Goal: Task Accomplishment & Management: Manage account settings

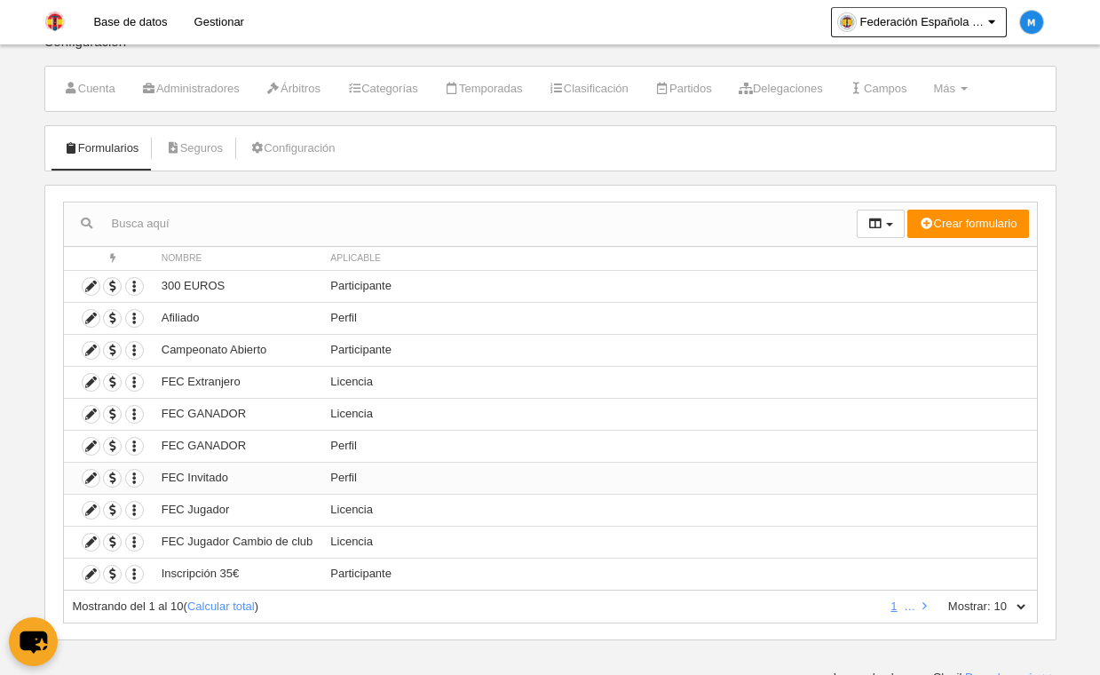
scroll to position [34, 0]
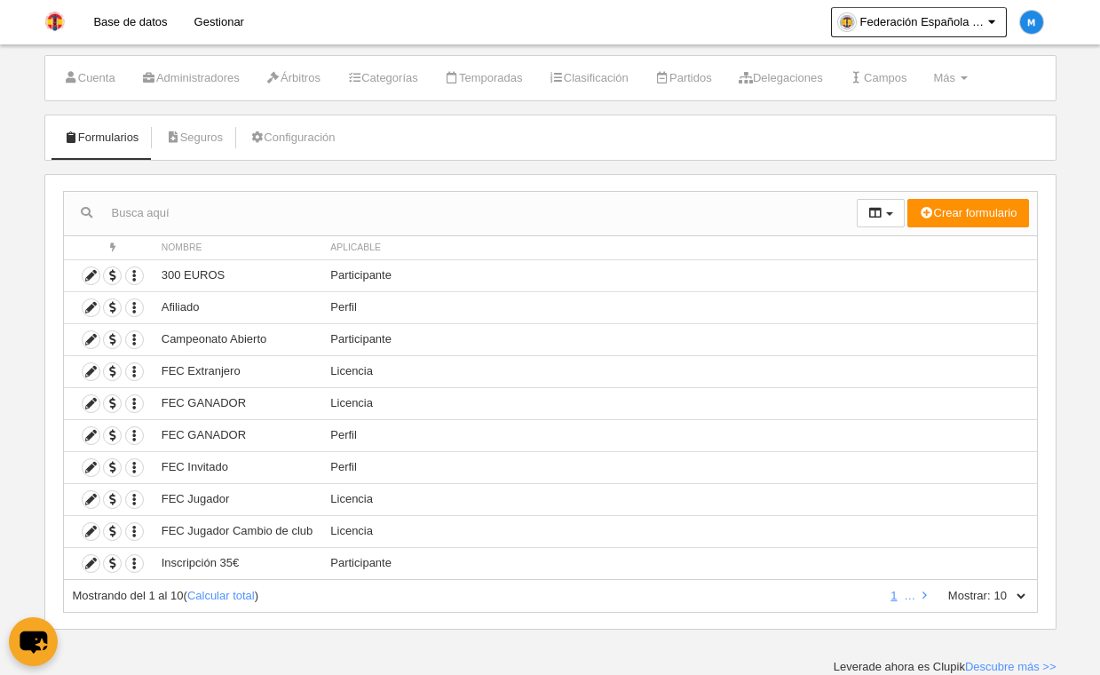
click at [979, 594] on label "Mostrar:" at bounding box center [960, 596] width 60 height 16
click at [991, 594] on select "10 25 50 100 500" at bounding box center [1009, 596] width 37 height 16
click at [1014, 600] on select "10 25 50 100 500" at bounding box center [1009, 596] width 37 height 16
select select "25"
click at [991, 588] on select "10 25 50 100 500" at bounding box center [1009, 596] width 37 height 16
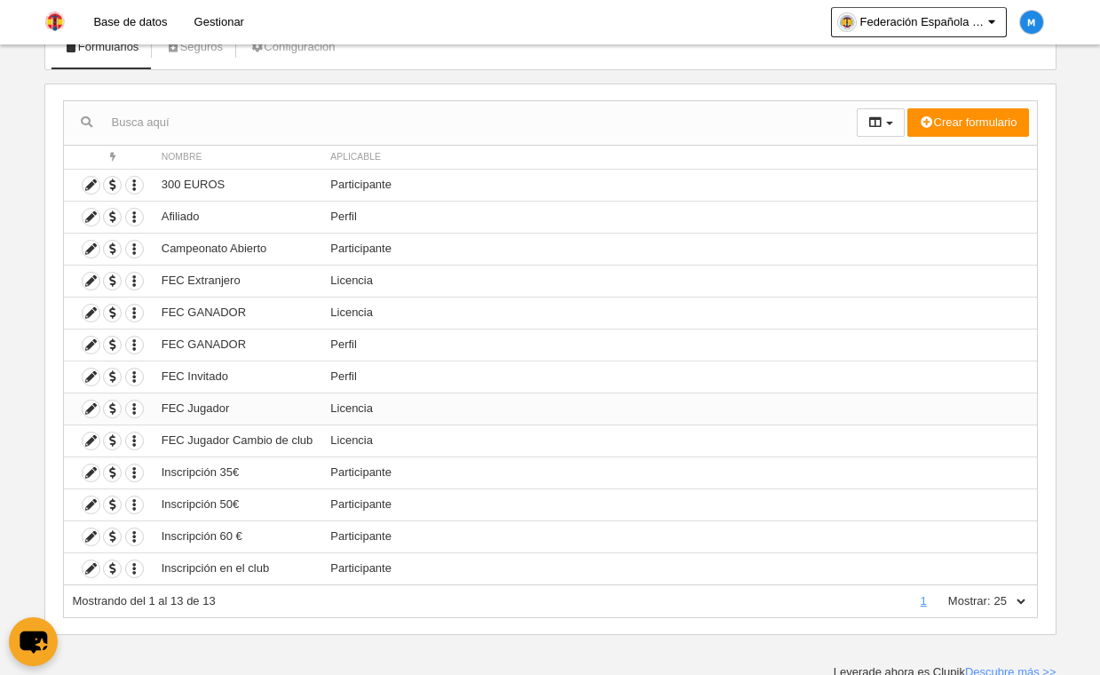
scroll to position [130, 0]
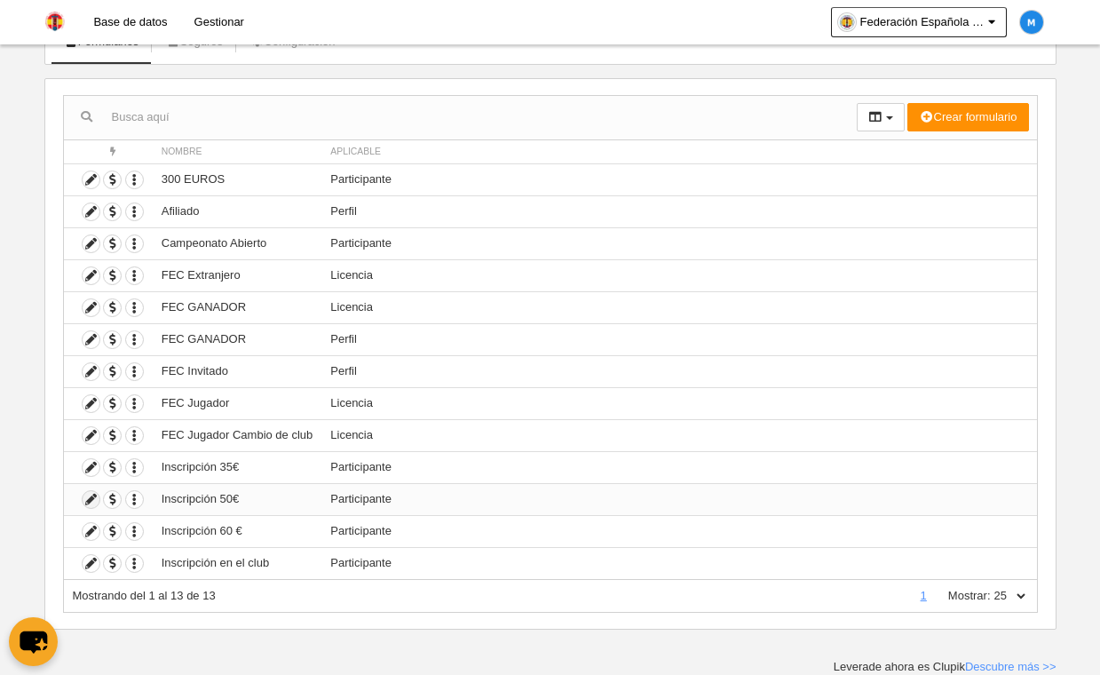
click at [88, 495] on icon at bounding box center [91, 499] width 17 height 17
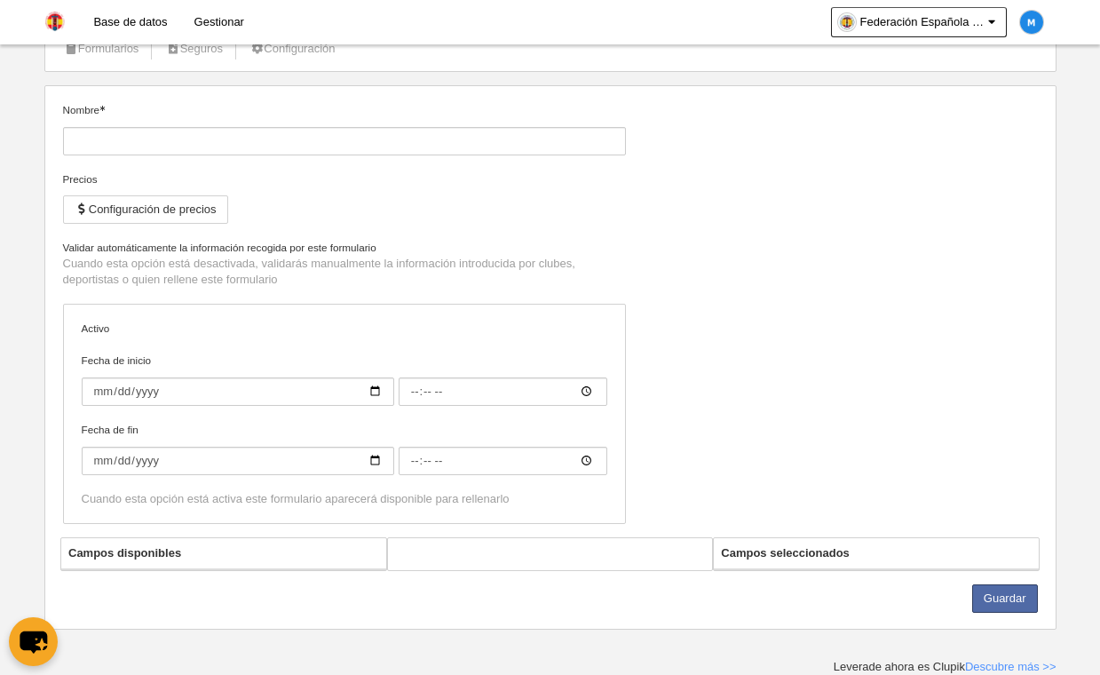
type input "Inscripción 50€"
checkbox input "true"
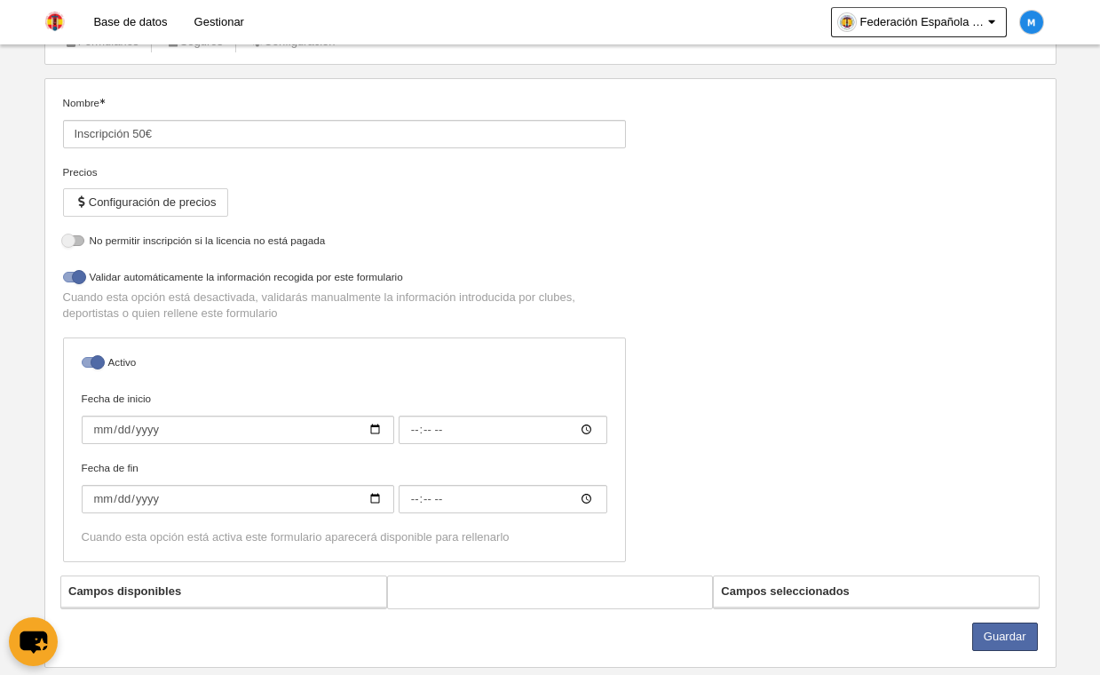
select select "selected"
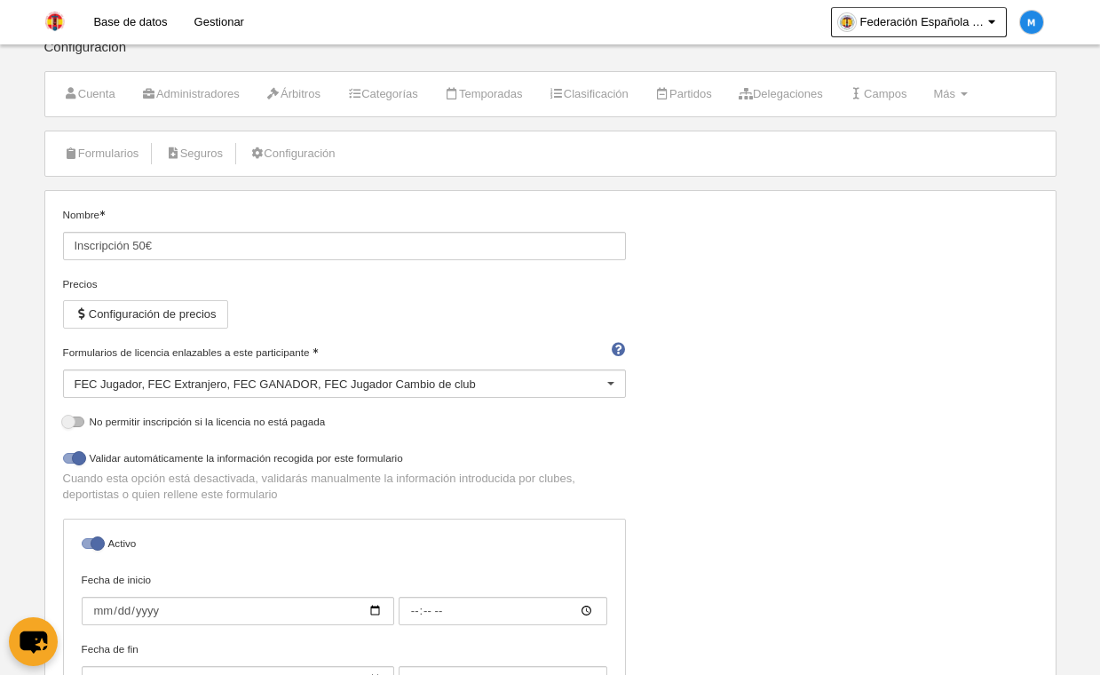
scroll to position [12, 0]
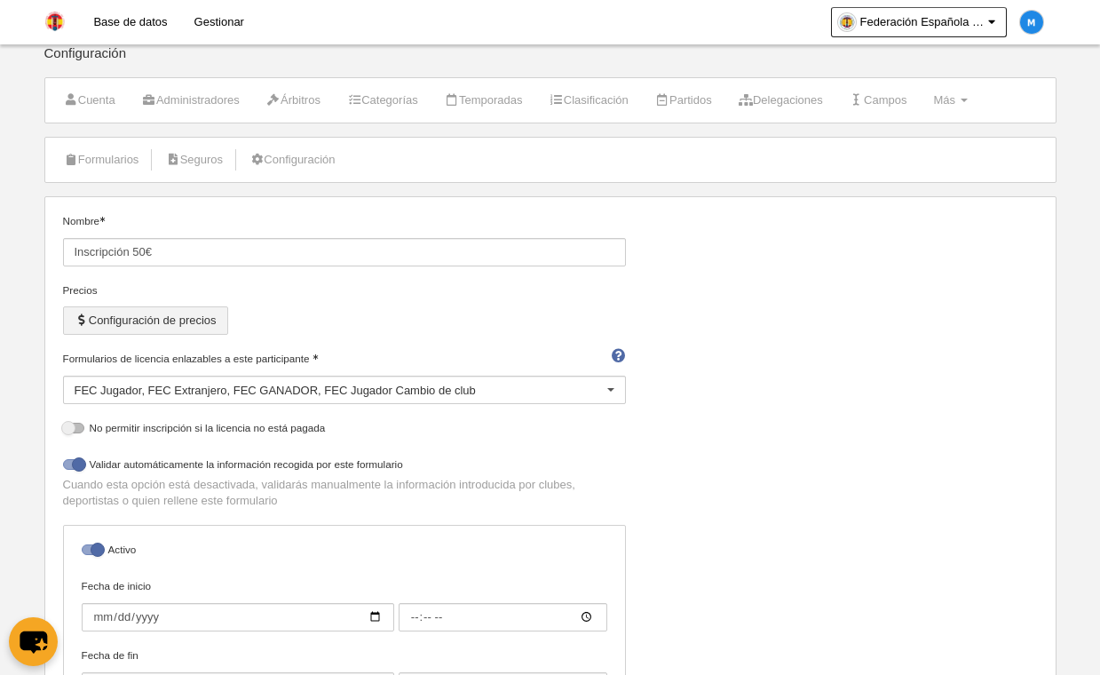
click at [155, 326] on button "Configuración de precios" at bounding box center [145, 320] width 165 height 28
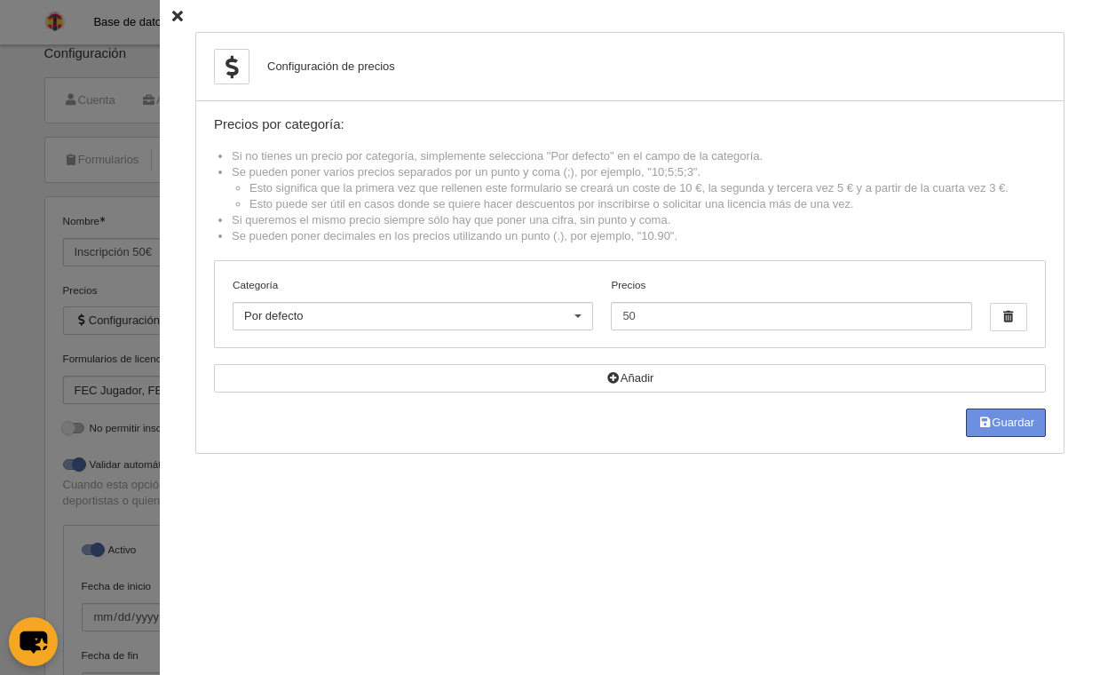
click at [990, 425] on button "Guardar" at bounding box center [1006, 422] width 80 height 28
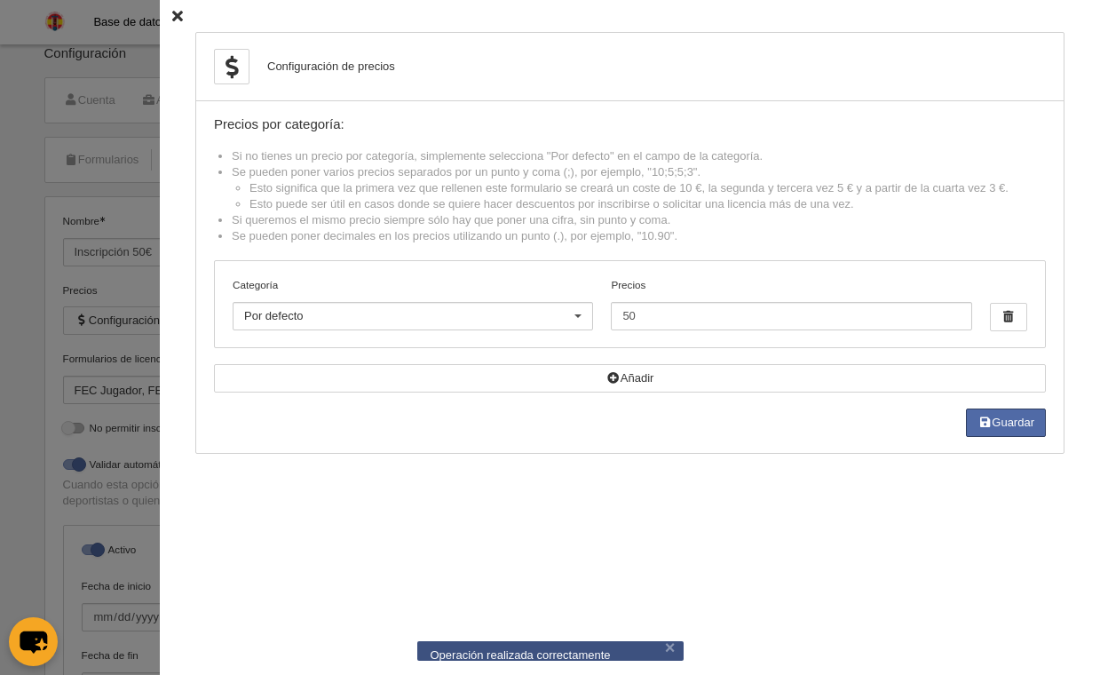
click at [172, 20] on icon at bounding box center [177, 17] width 11 height 12
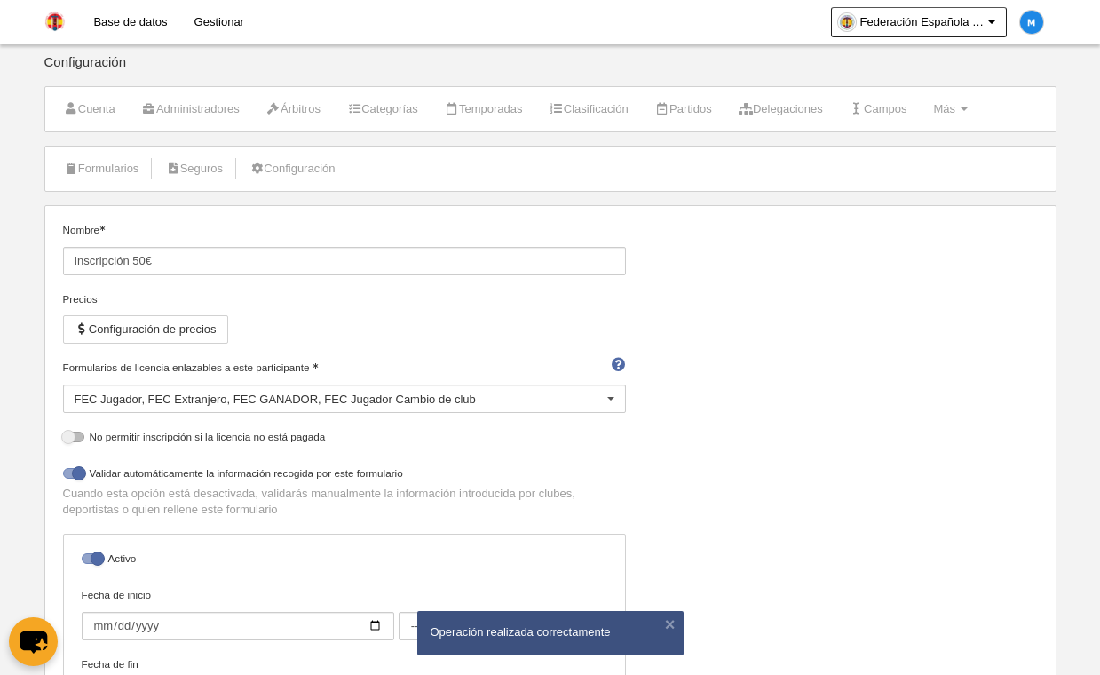
scroll to position [0, 0]
click at [242, 15] on link "Gestionar" at bounding box center [219, 22] width 76 height 44
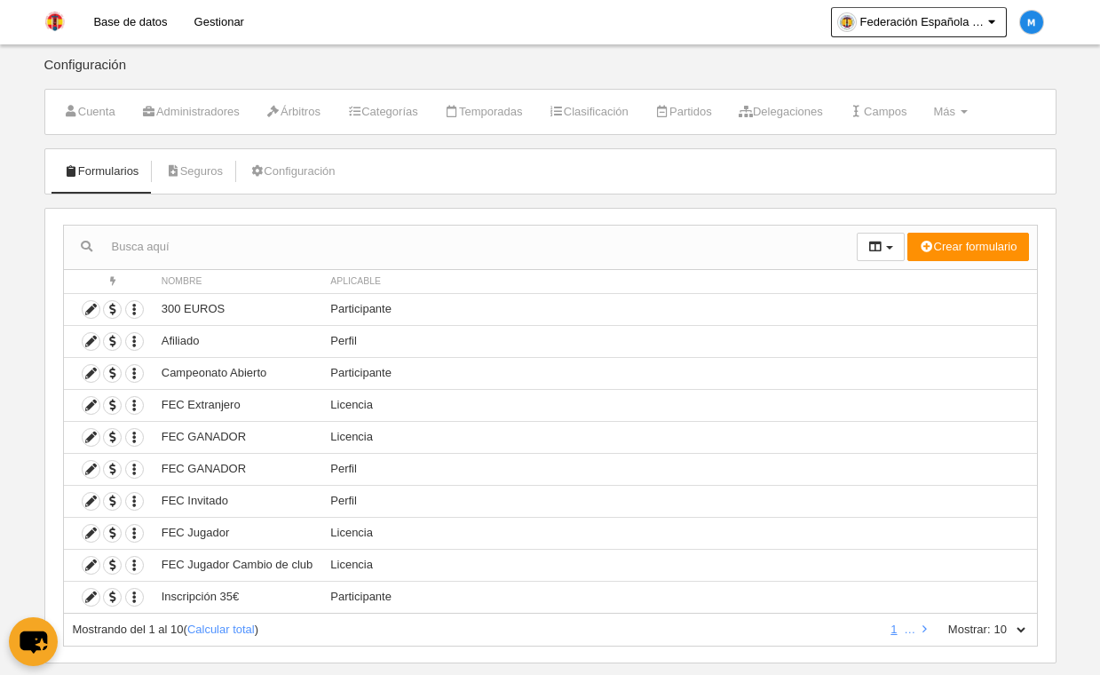
click at [1002, 626] on select "10 25 50 100 500" at bounding box center [1009, 629] width 37 height 16
select select "50"
click at [991, 621] on select "10 25 50 100 500" at bounding box center [1009, 629] width 37 height 16
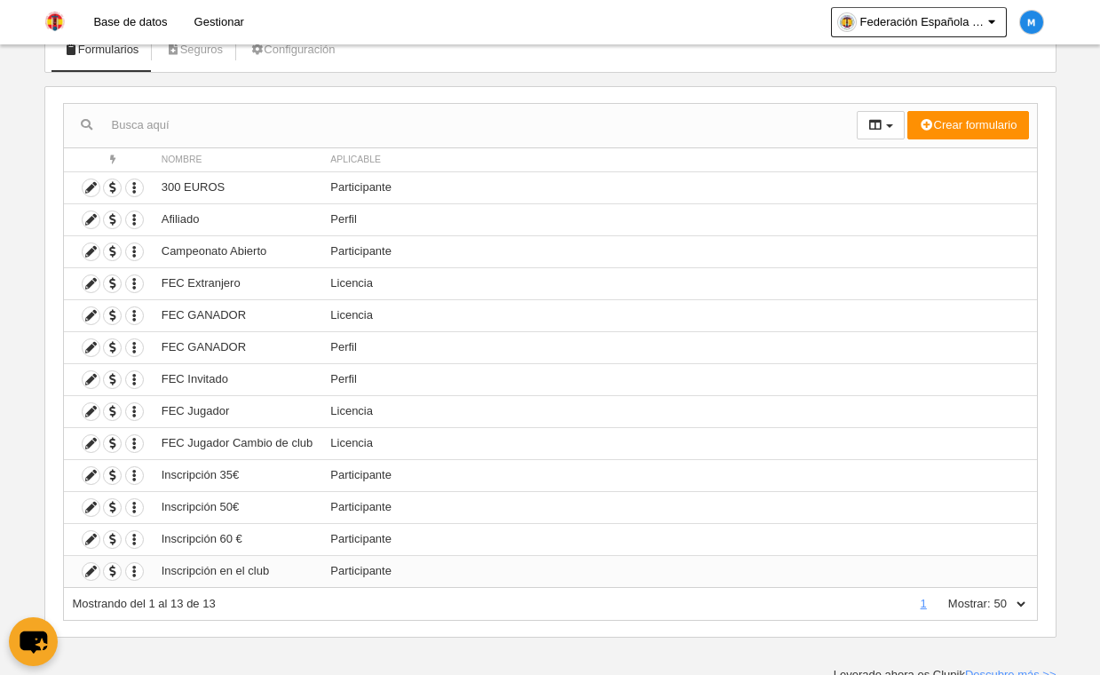
scroll to position [130, 0]
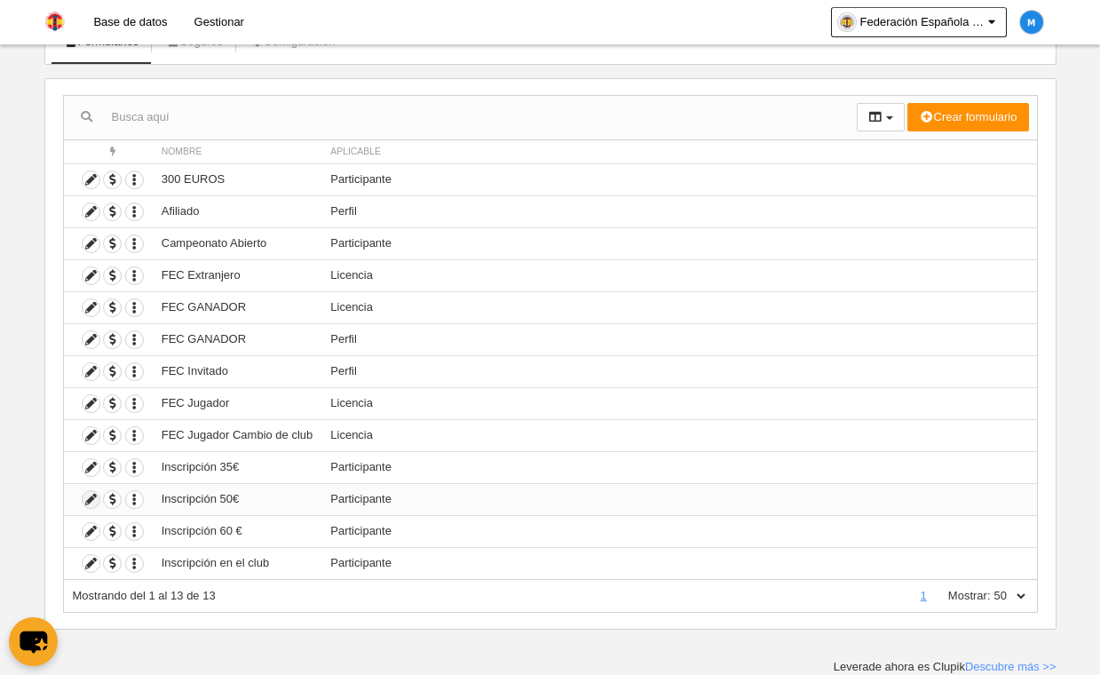
click at [87, 504] on icon at bounding box center [91, 499] width 17 height 17
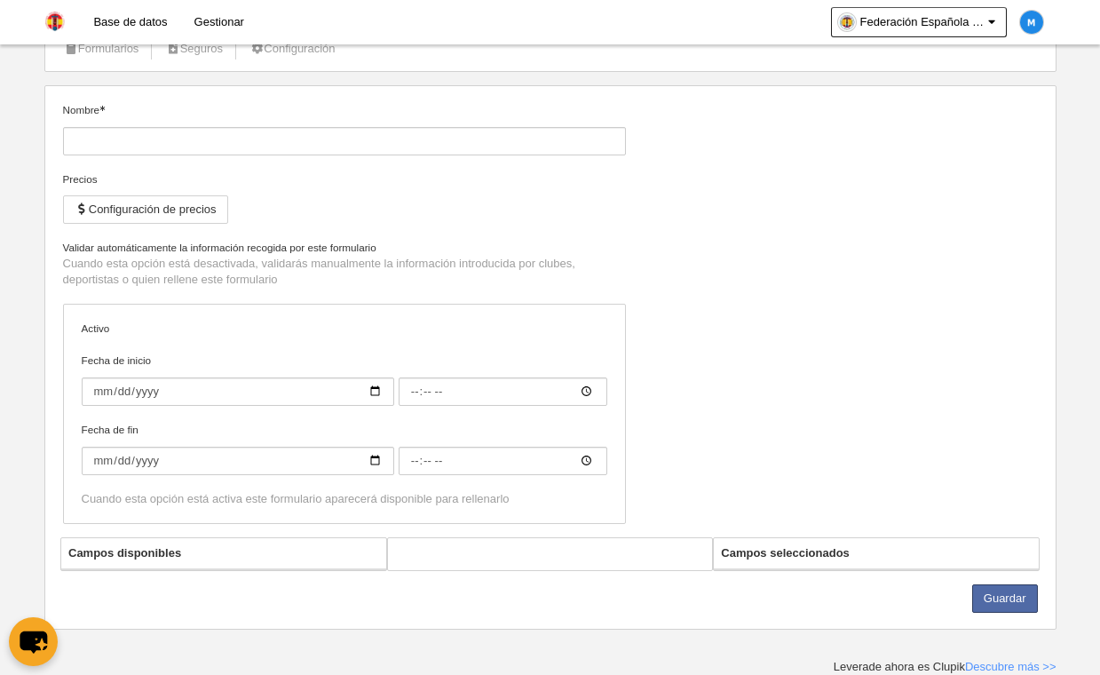
type input "Inscripción 50€"
checkbox input "true"
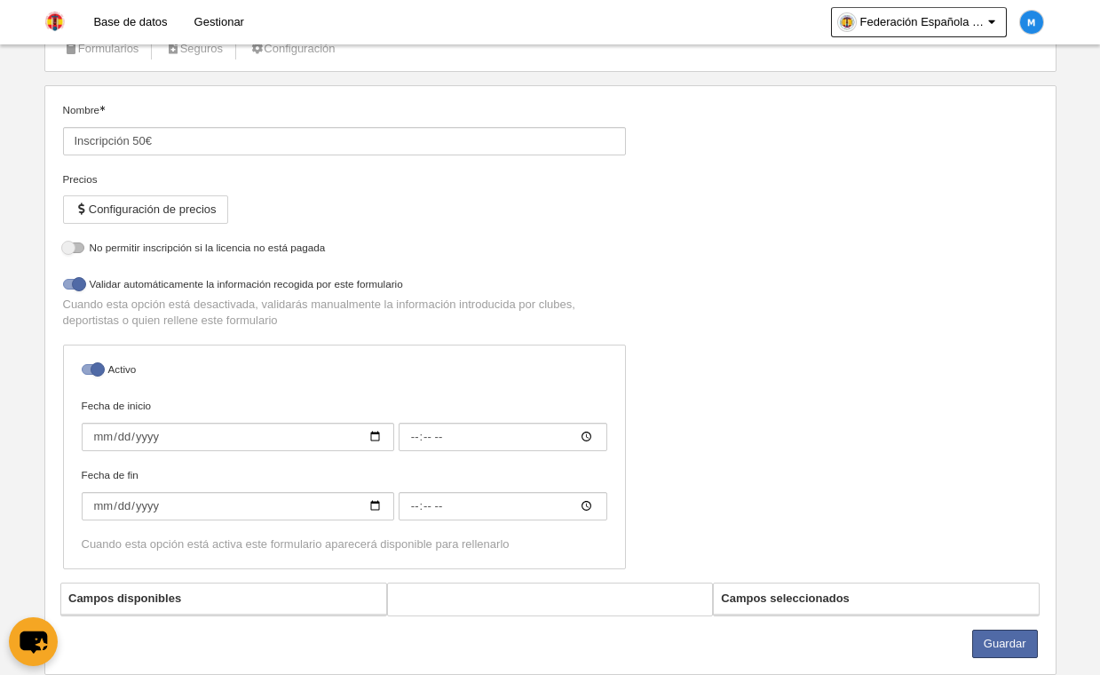
scroll to position [130, 0]
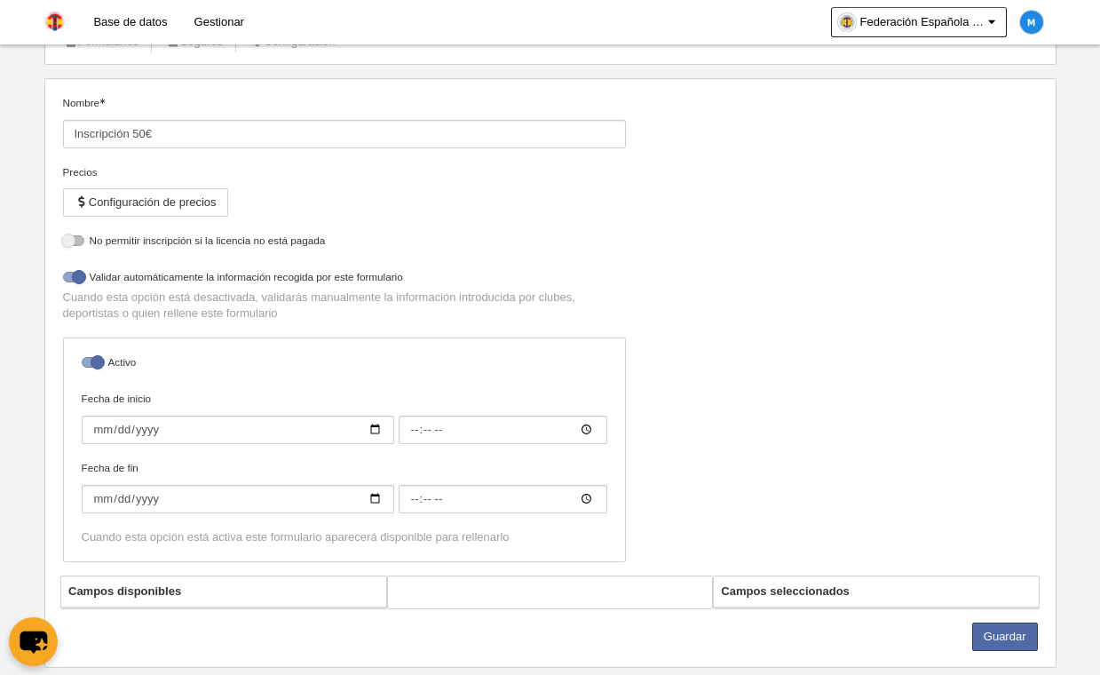
select select "selected"
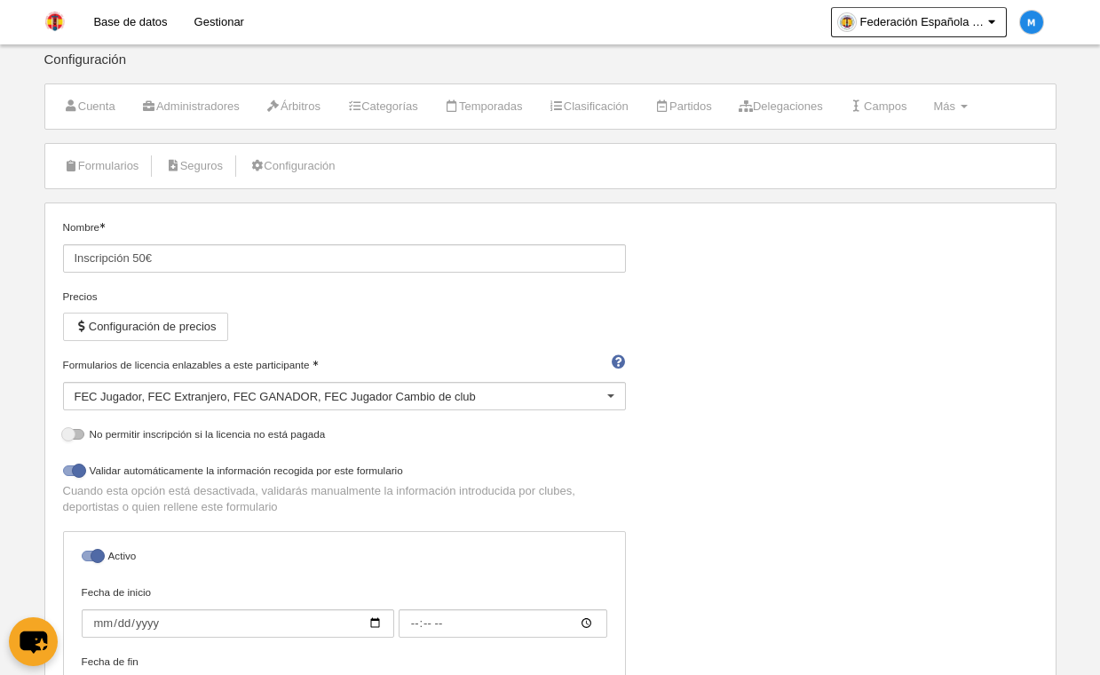
scroll to position [0, 0]
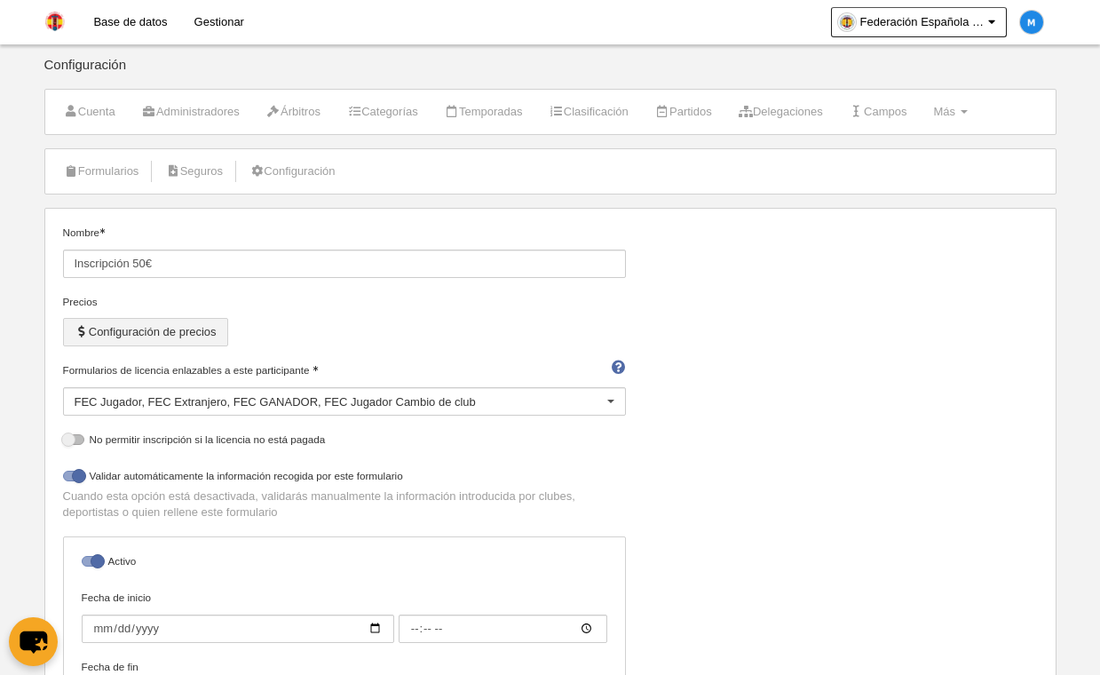
click at [146, 332] on button "Configuración de precios" at bounding box center [145, 332] width 165 height 28
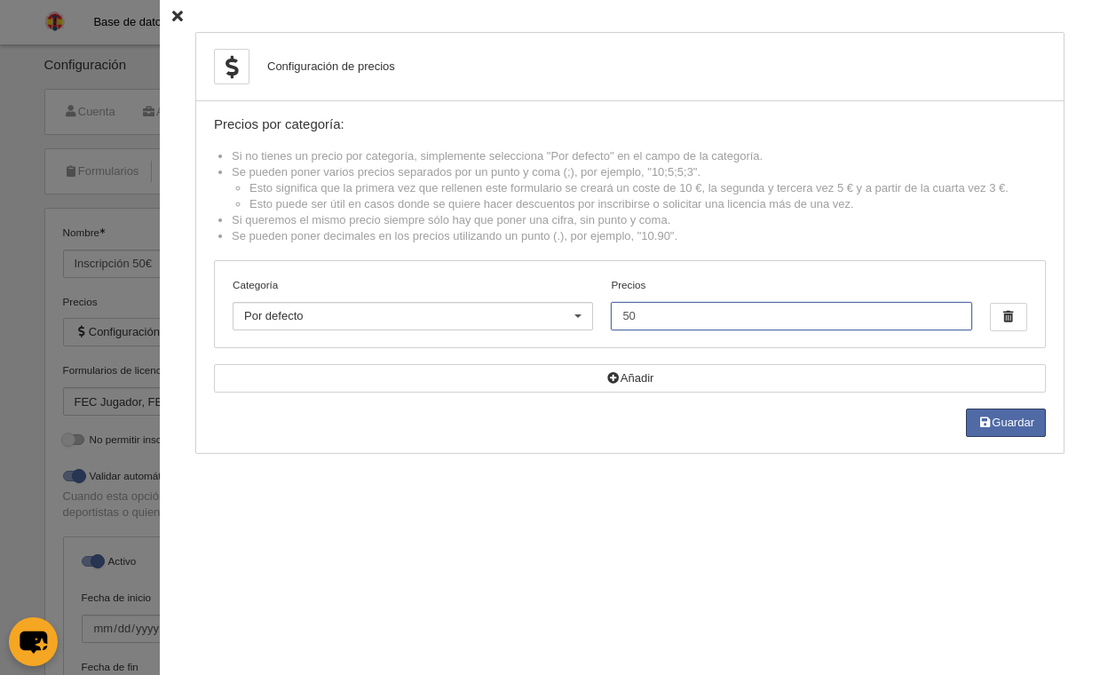
click at [671, 309] on input "50" at bounding box center [791, 316] width 360 height 28
type input "5"
type input "50"
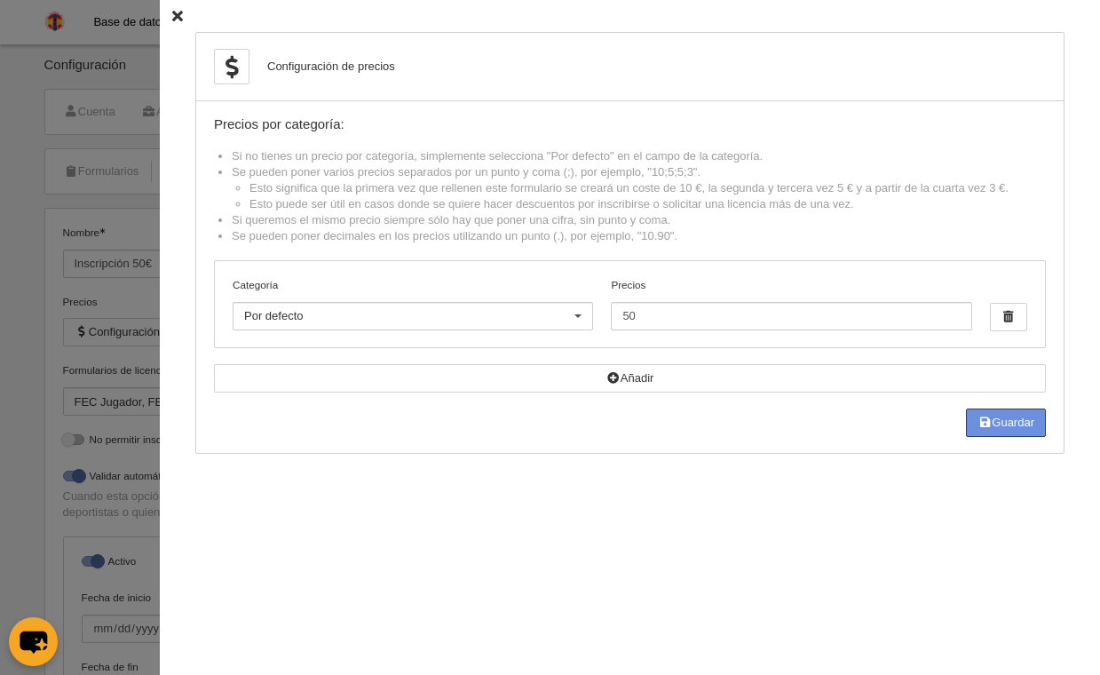
click at [1000, 423] on button "Guardar" at bounding box center [1006, 422] width 80 height 28
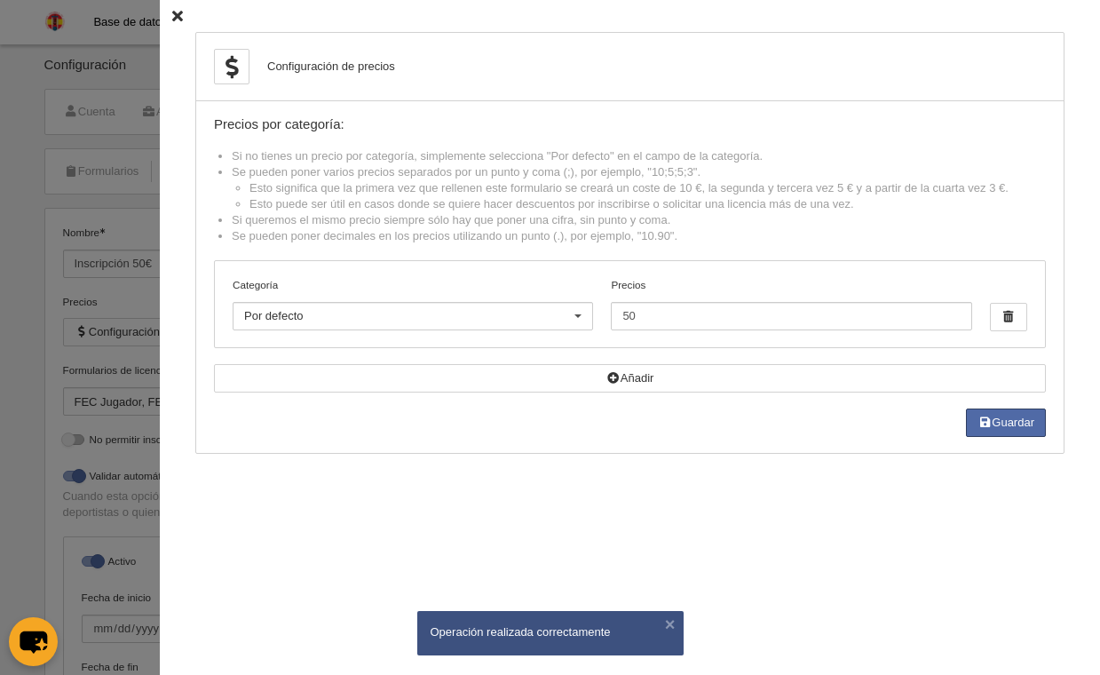
click at [160, 15] on div "Configuración de precios Precios por categoría: Si no tienes un precio por cate…" at bounding box center [630, 337] width 940 height 675
click at [165, 19] on div "Configuración de precios Precios por categoría: Si no tienes un precio por cate…" at bounding box center [630, 337] width 940 height 675
click at [172, 18] on icon at bounding box center [177, 17] width 11 height 12
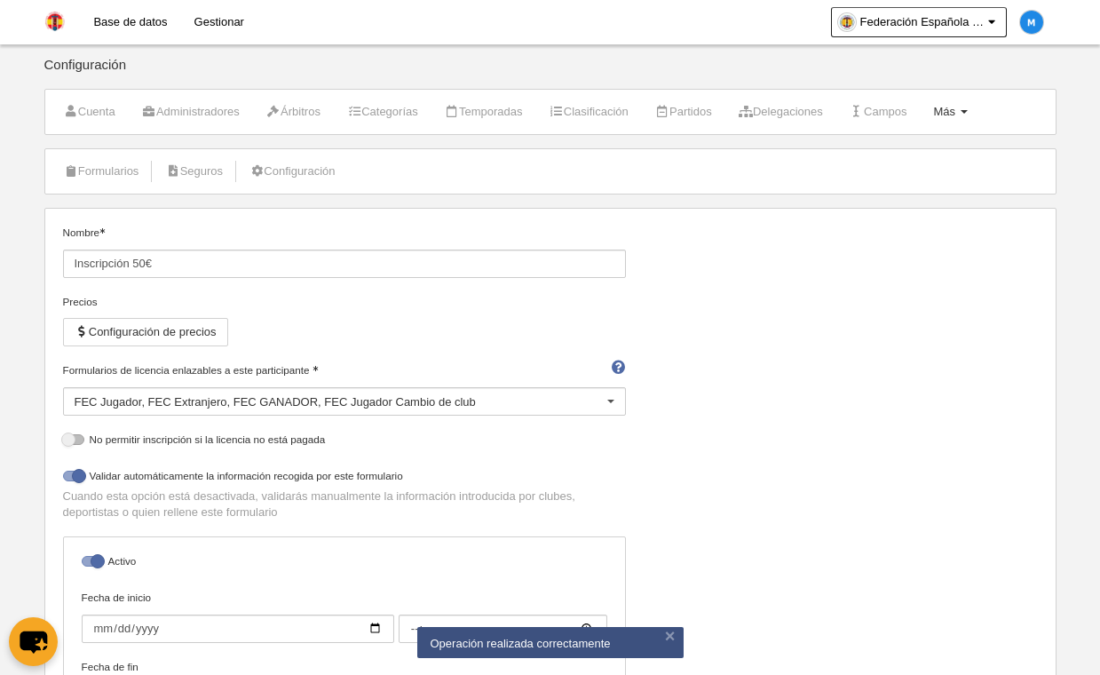
click at [968, 113] on span at bounding box center [964, 112] width 7 height 4
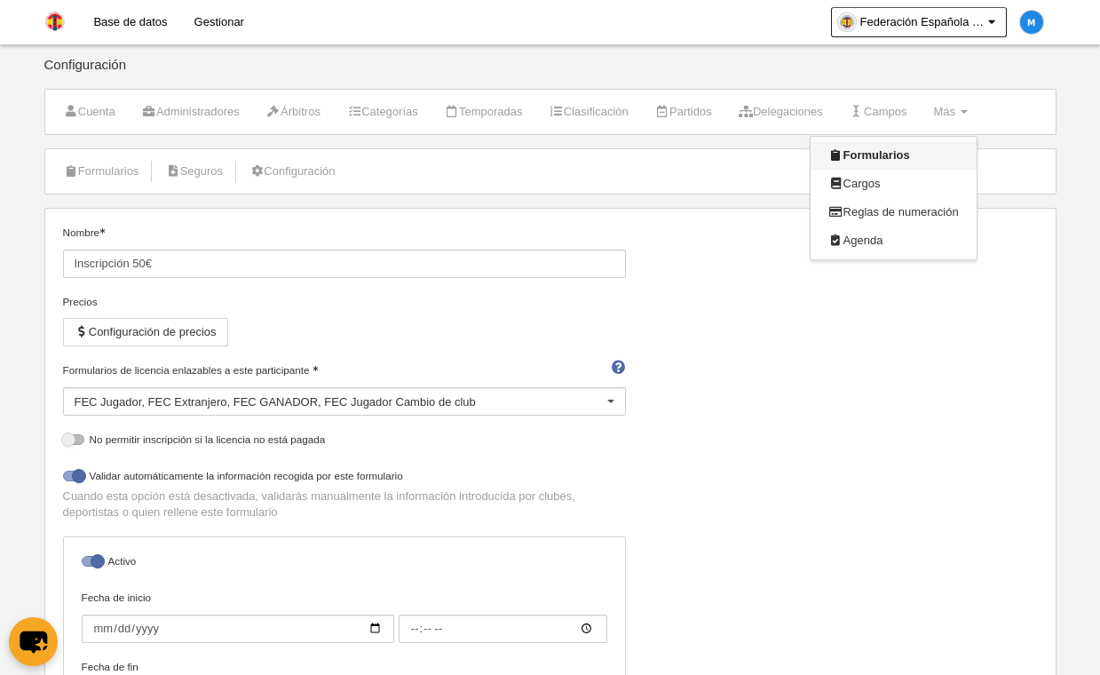
click at [937, 153] on link "Formularios" at bounding box center [893, 155] width 165 height 28
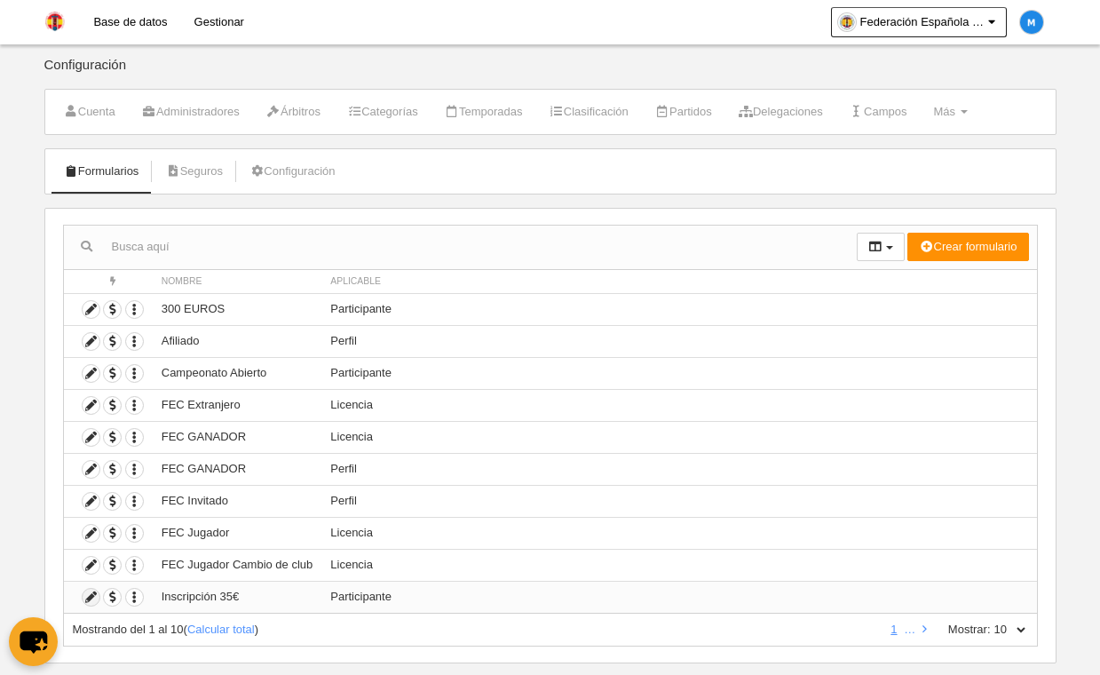
click at [90, 591] on icon at bounding box center [91, 597] width 17 height 17
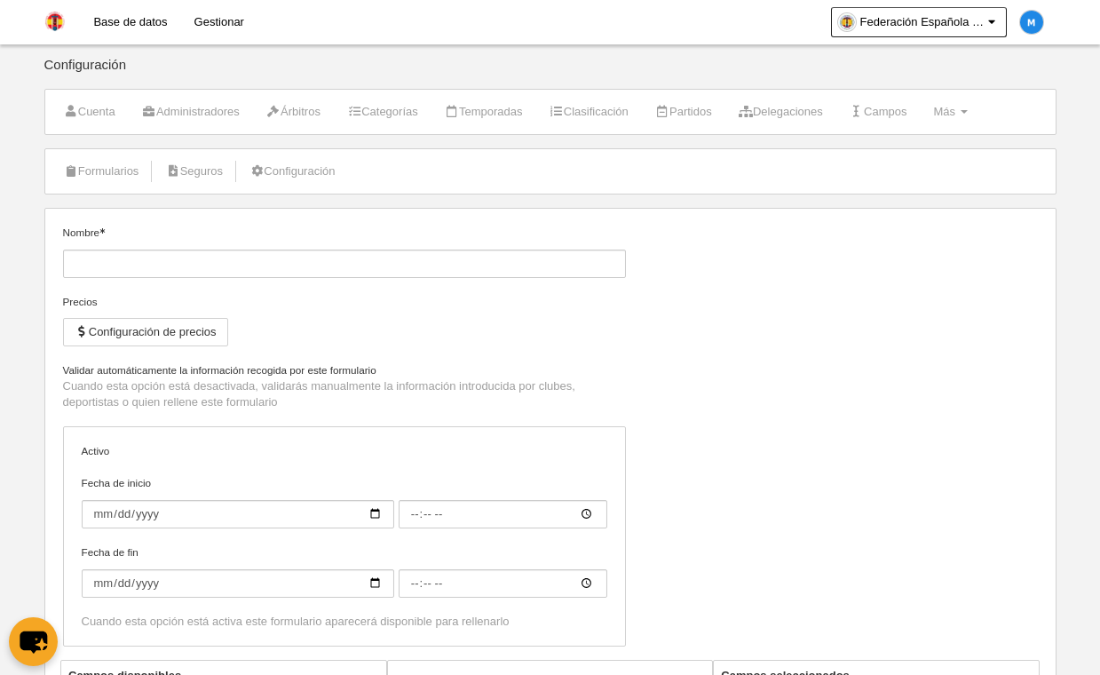
type input "Inscripción 35€"
checkbox input "true"
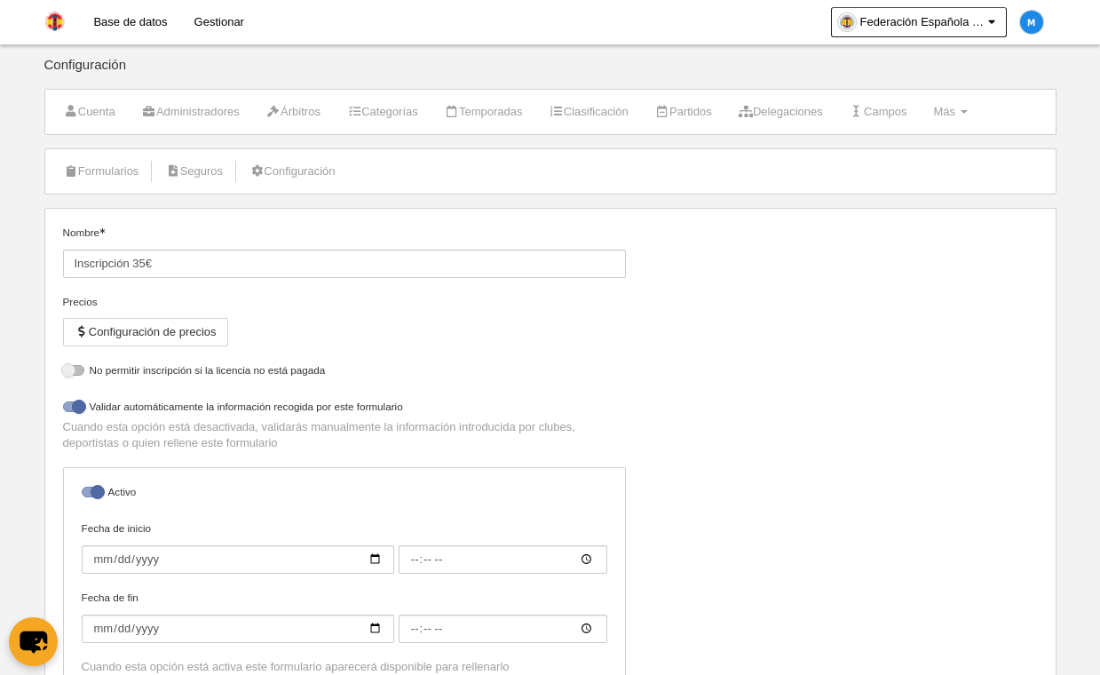
select select "selected"
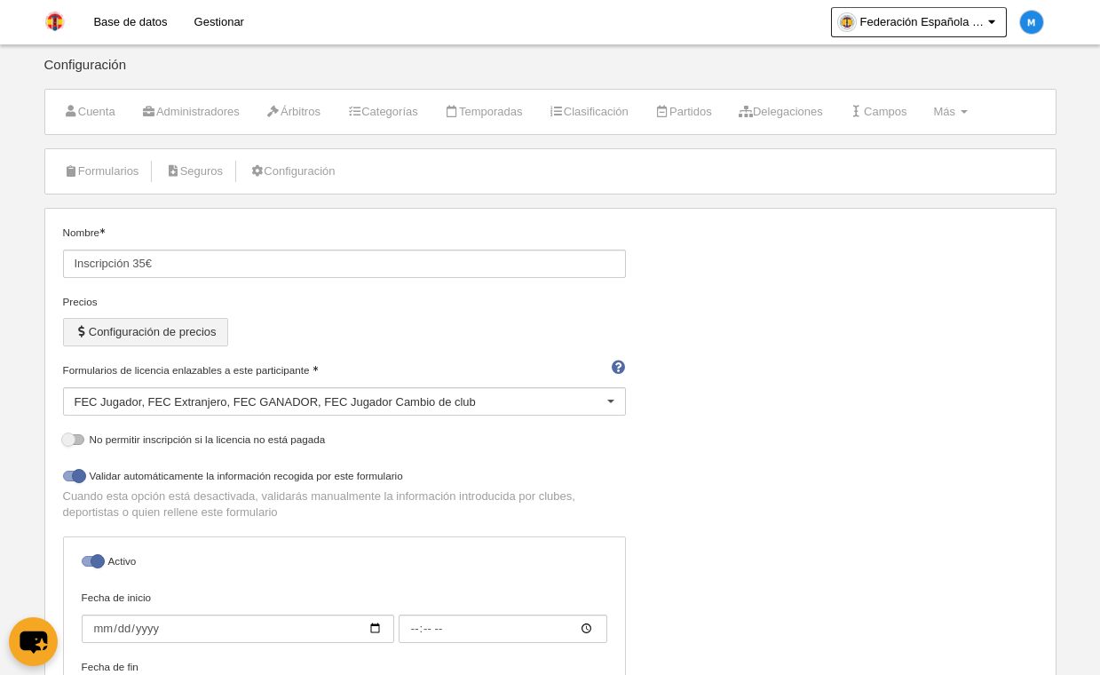
click at [179, 326] on button "Configuración de precios" at bounding box center [145, 332] width 165 height 28
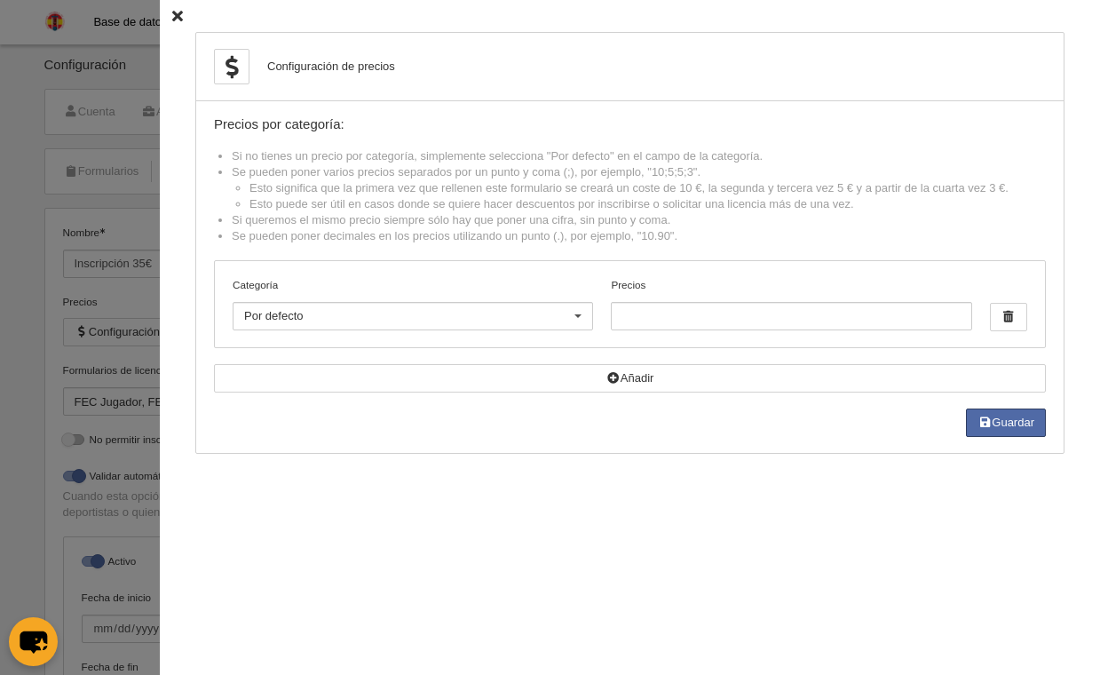
click at [172, 20] on icon at bounding box center [177, 17] width 11 height 12
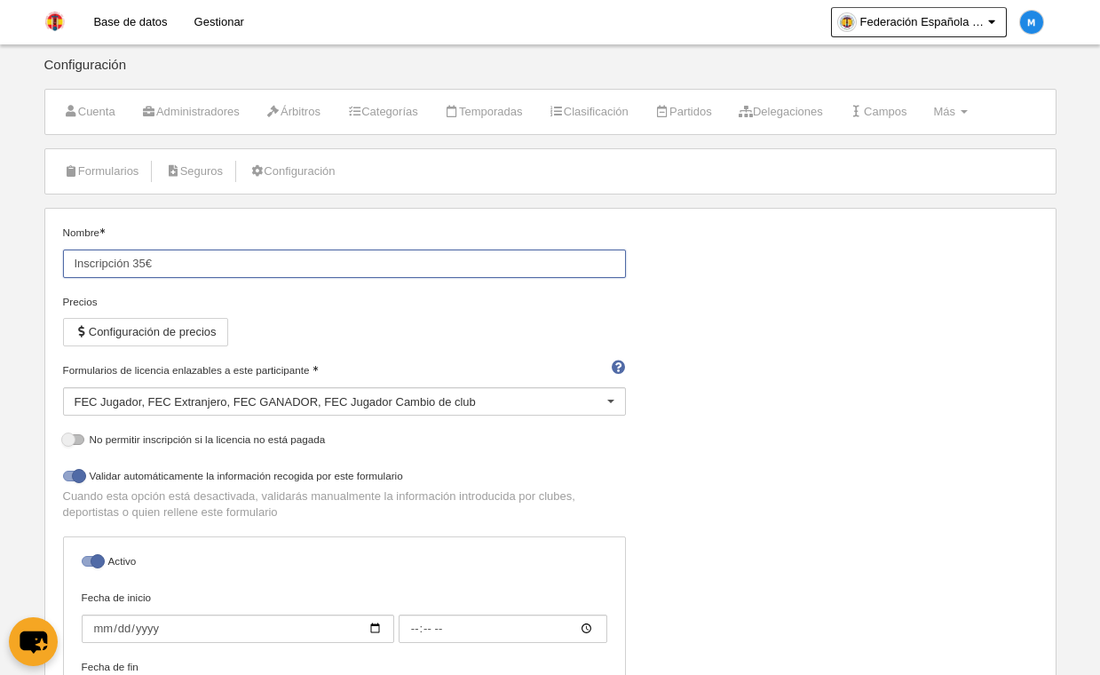
click at [174, 261] on input "Inscripción 35€" at bounding box center [344, 263] width 563 height 28
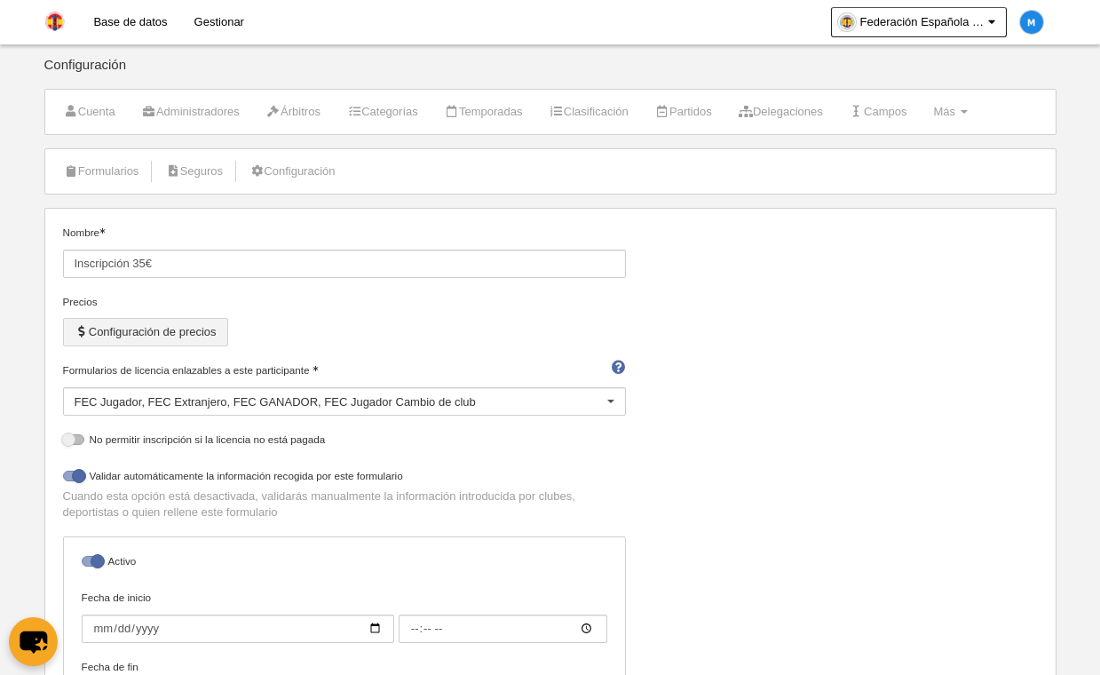
click at [178, 333] on button "Configuración de precios" at bounding box center [145, 332] width 165 height 28
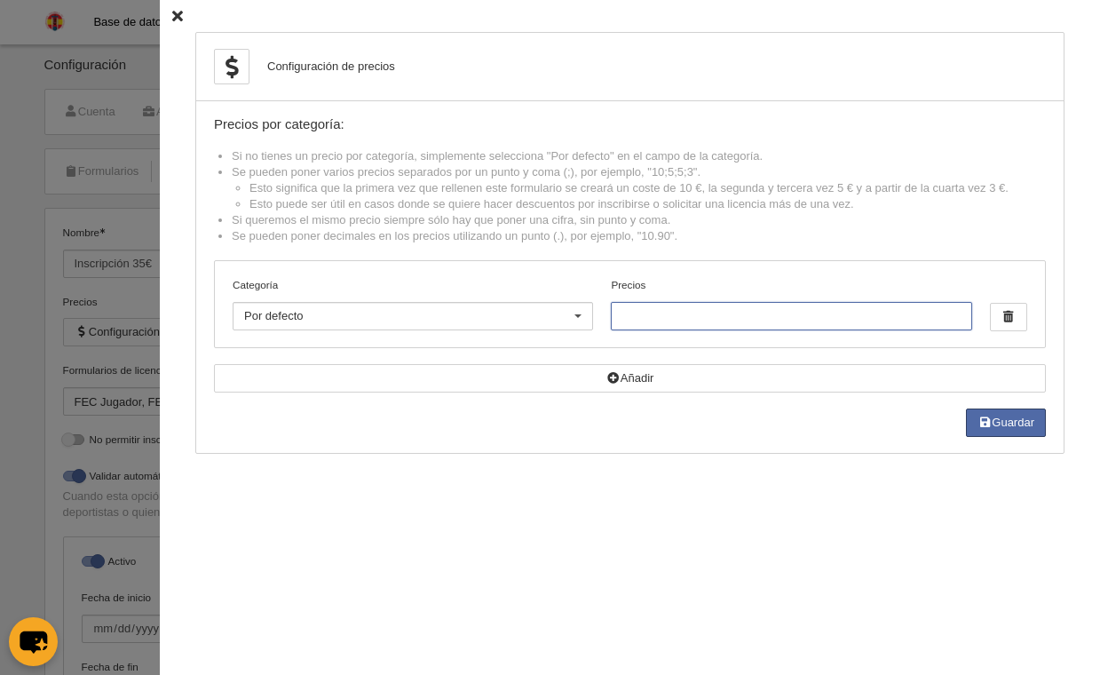
click at [638, 314] on input "Precios" at bounding box center [791, 316] width 360 height 28
type input "35"
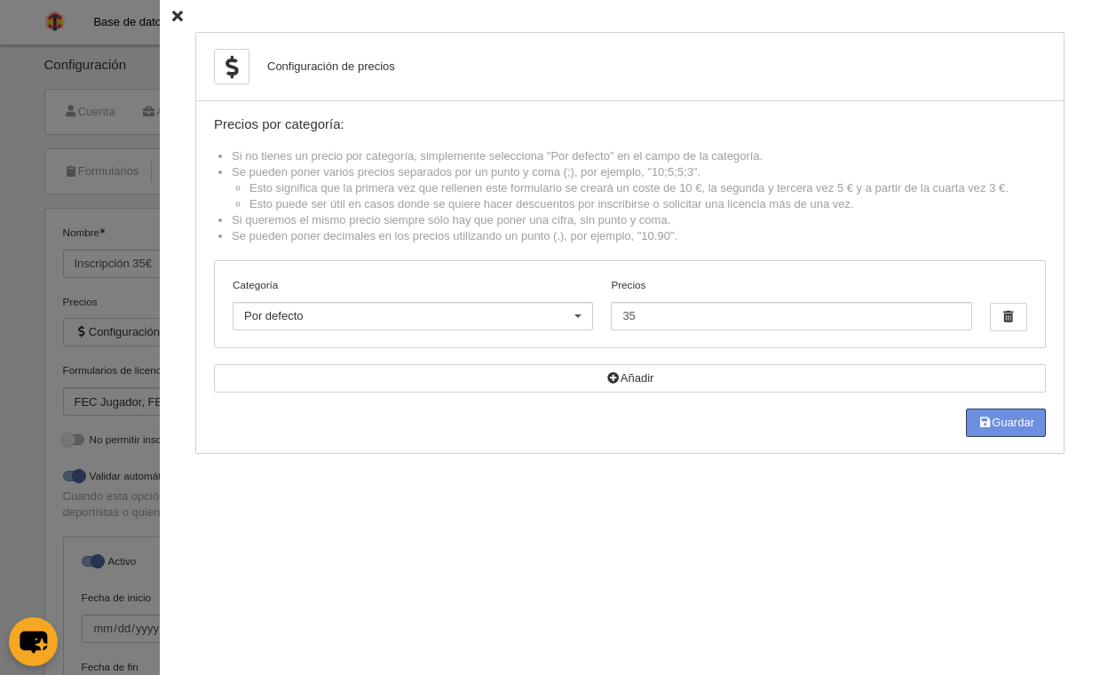
click at [1000, 426] on button "Guardar" at bounding box center [1006, 422] width 80 height 28
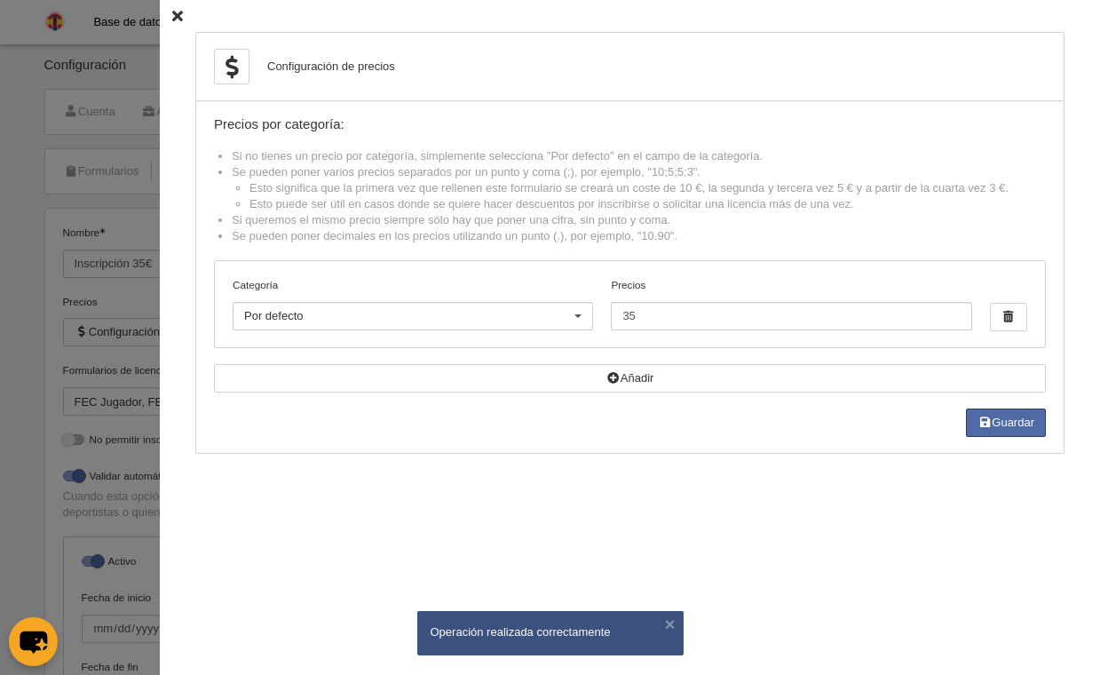
click at [160, 18] on div "Configuración de precios Precios por categoría: Si no tienes un precio por cate…" at bounding box center [630, 337] width 940 height 675
click at [170, 12] on div "Configuración de precios Precios por categoría: Si no tienes un precio por cate…" at bounding box center [630, 337] width 940 height 675
click at [172, 14] on icon at bounding box center [177, 17] width 11 height 12
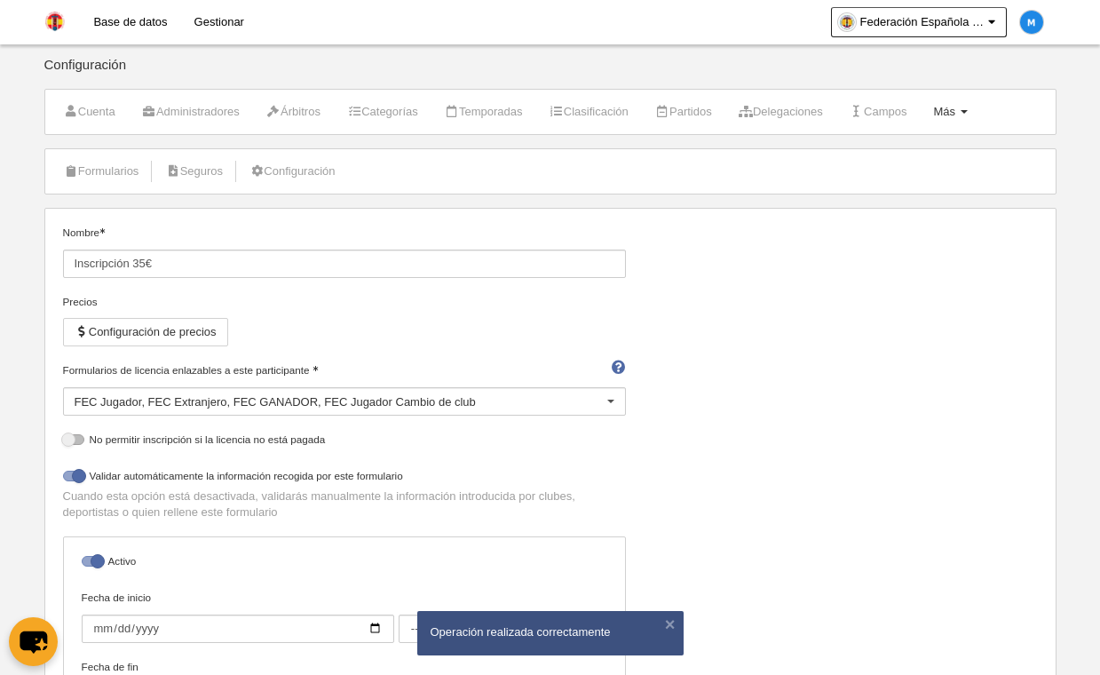
click at [955, 111] on span "Más" at bounding box center [944, 111] width 22 height 13
click at [935, 155] on link "Formularios" at bounding box center [893, 155] width 165 height 28
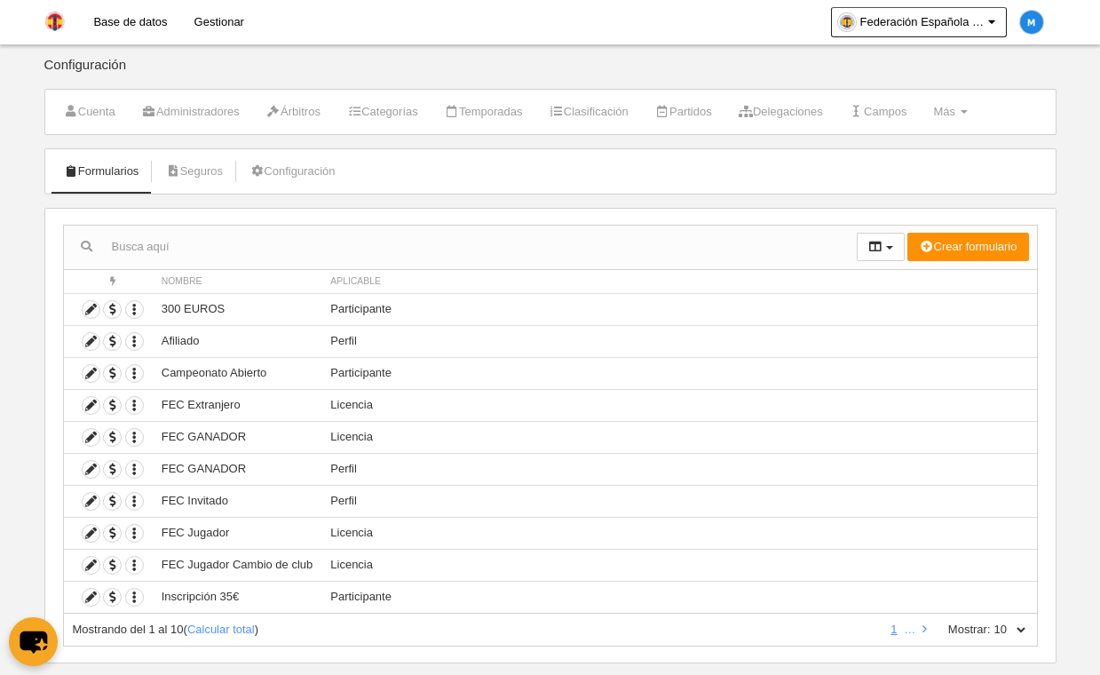
click at [978, 634] on label "Mostrar:" at bounding box center [960, 629] width 60 height 16
click at [991, 634] on select "10 25 50 100 500" at bounding box center [1009, 629] width 37 height 16
click at [978, 627] on label "Mostrar:" at bounding box center [960, 629] width 60 height 16
click at [991, 627] on select "10 25 50 100 500" at bounding box center [1009, 629] width 37 height 16
click at [1001, 629] on select "10 25 50 100 500" at bounding box center [1009, 629] width 37 height 16
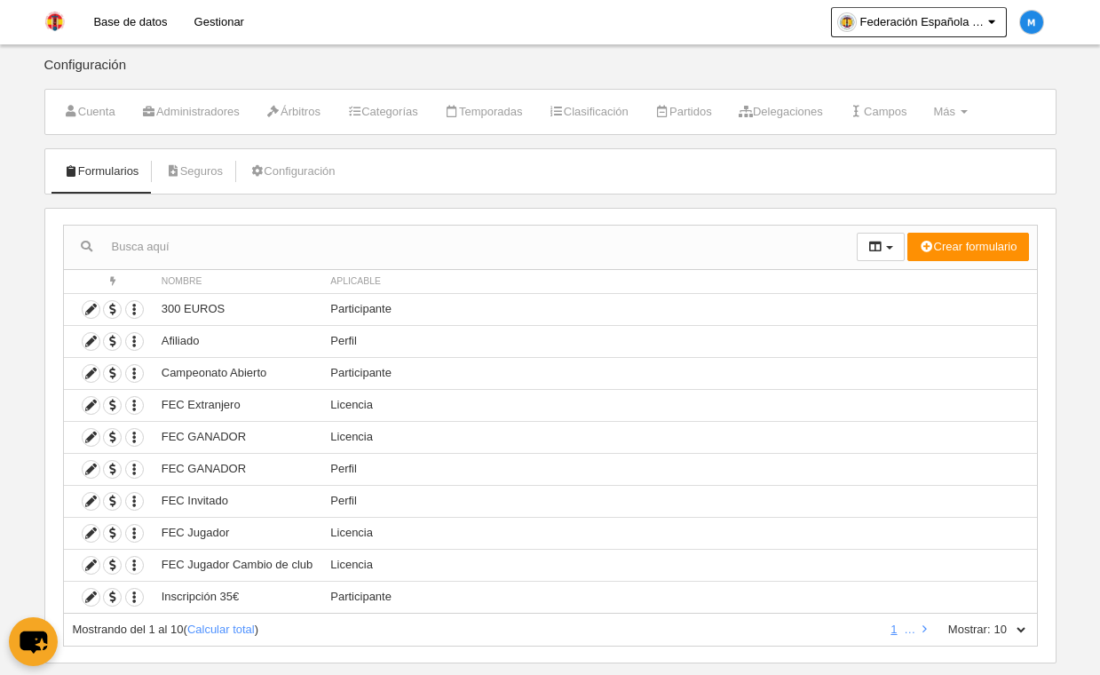
select select "50"
click at [991, 621] on select "10 25 50 100 500" at bounding box center [1009, 629] width 37 height 16
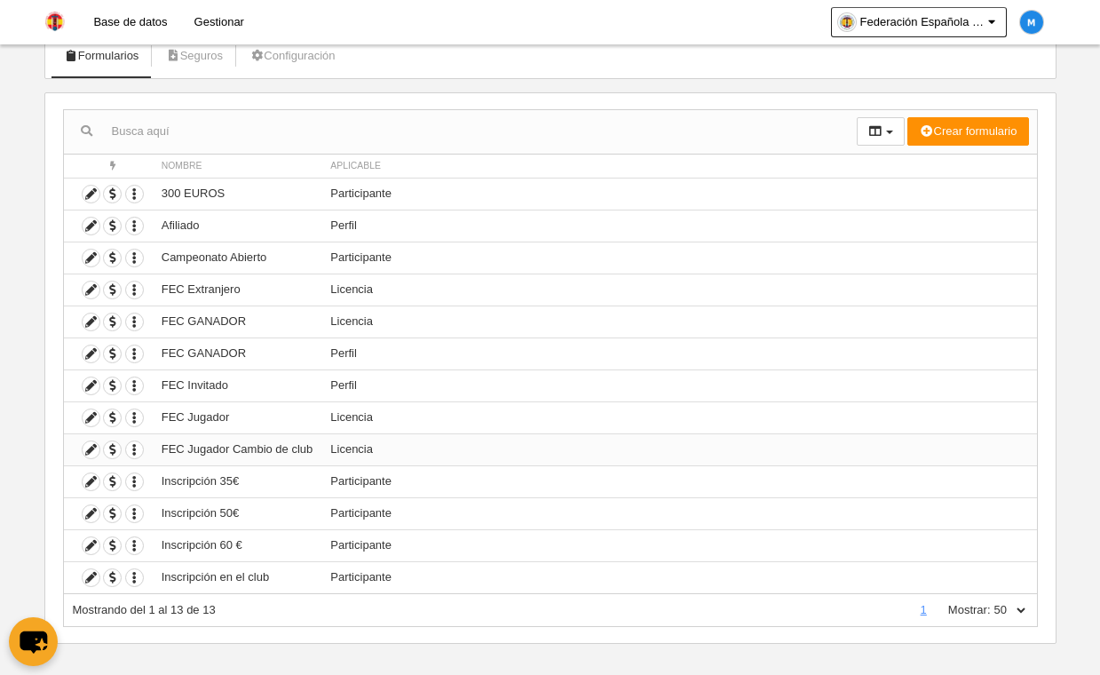
scroll to position [130, 0]
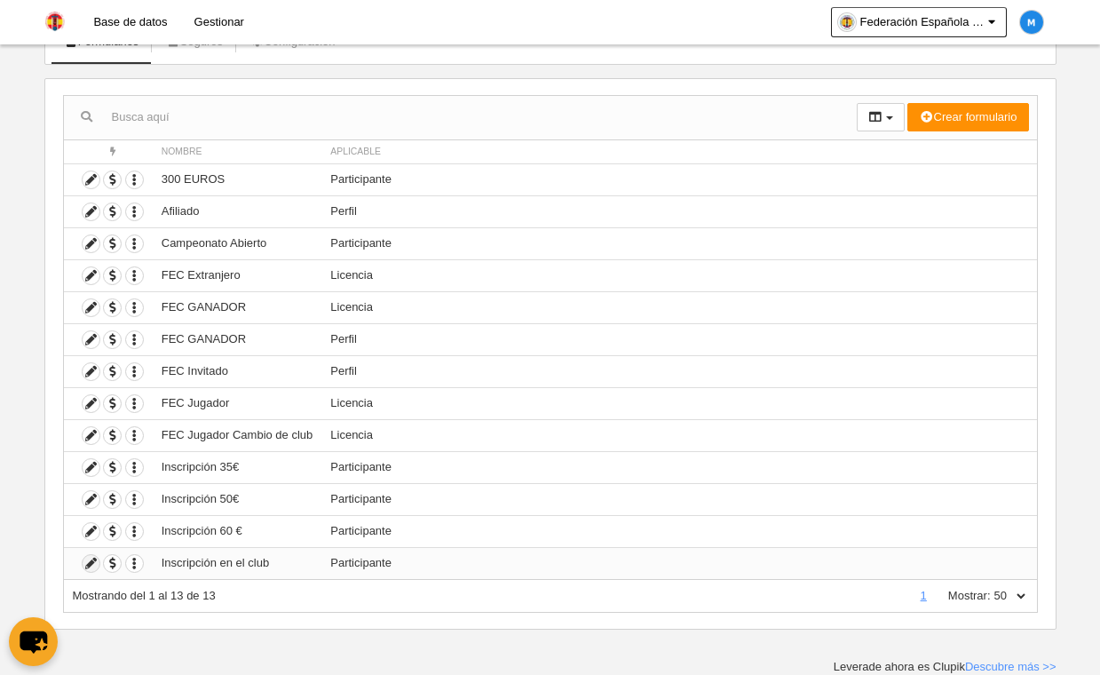
click at [92, 565] on icon at bounding box center [91, 563] width 17 height 17
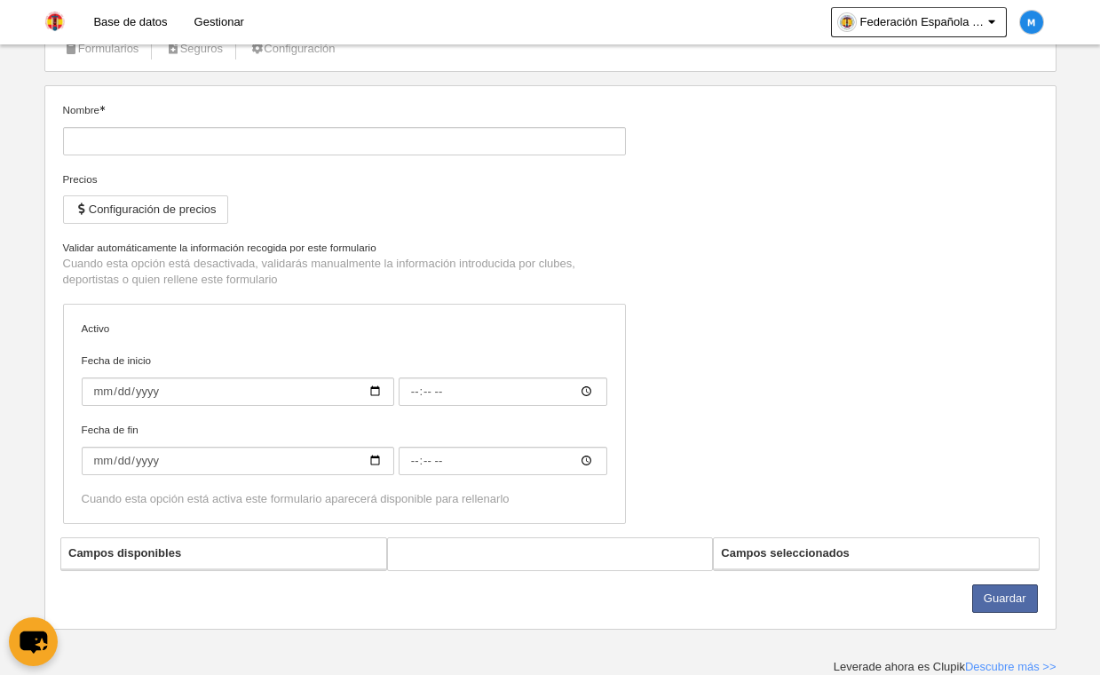
type input "Inscripción en el club"
checkbox input "true"
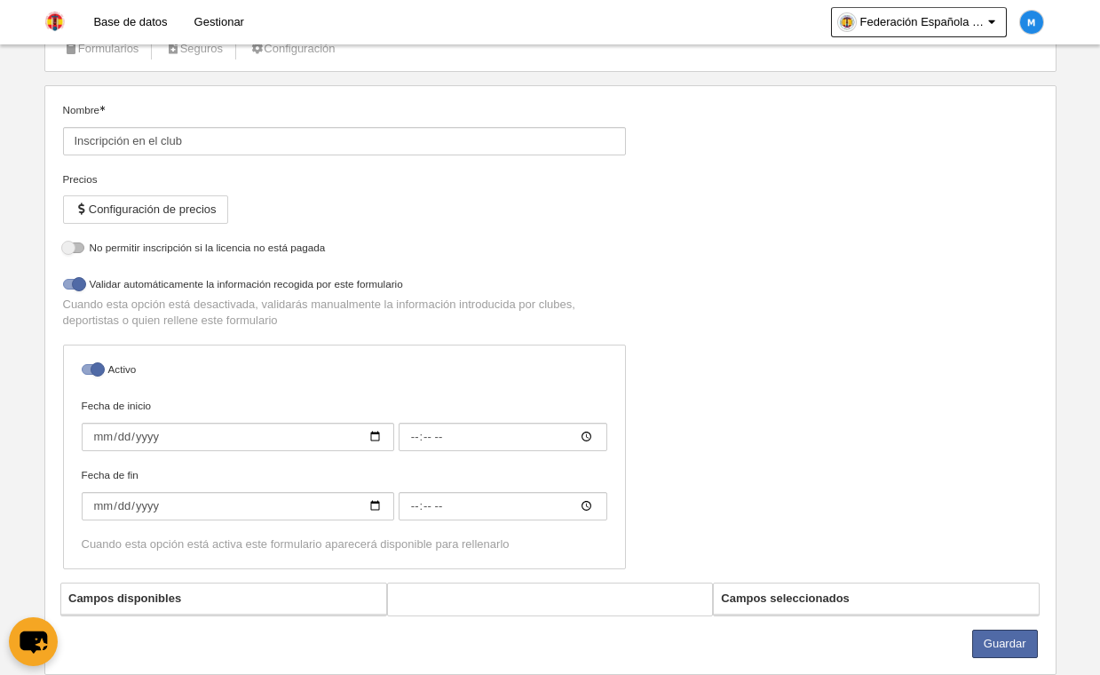
scroll to position [130, 0]
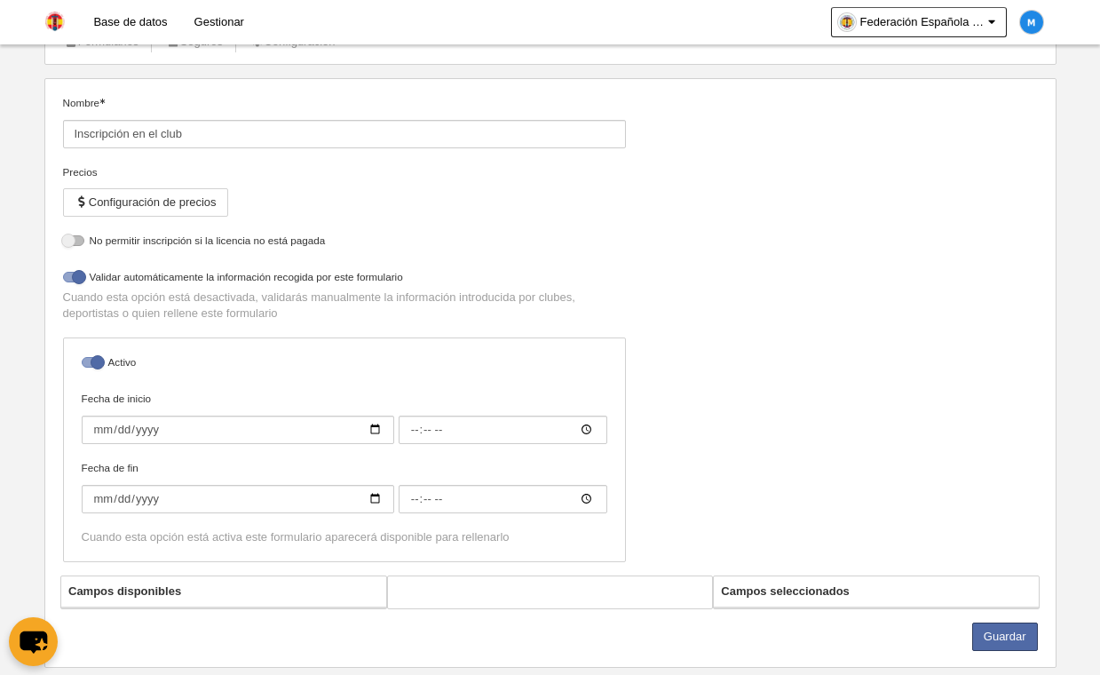
select select "selected"
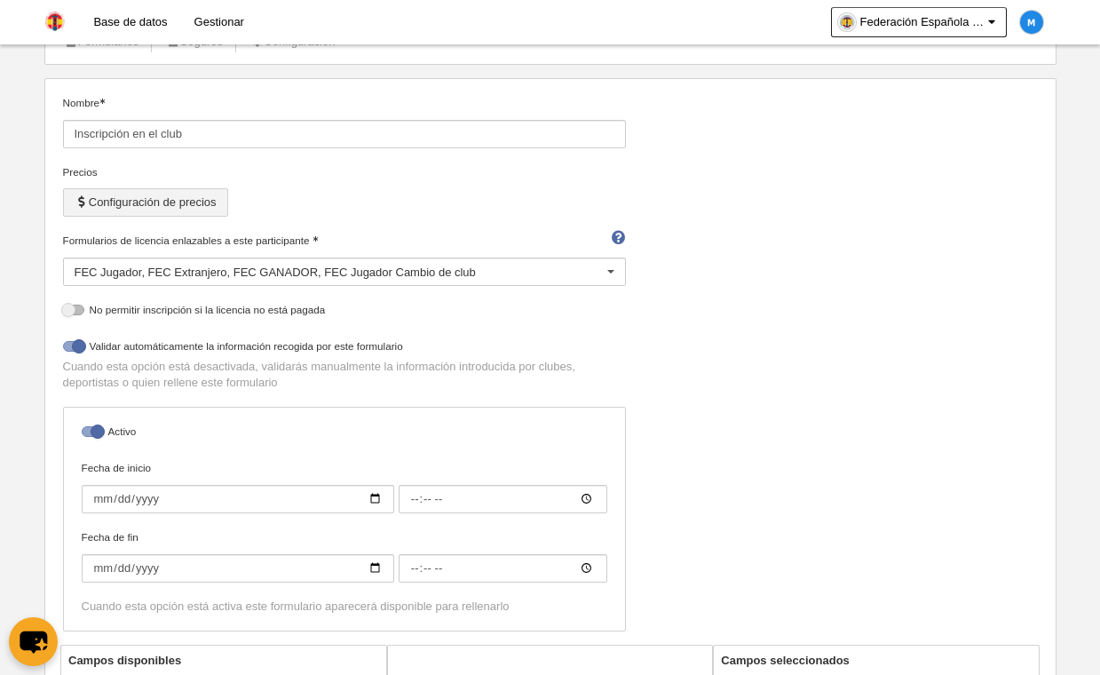
click at [201, 203] on button "Configuración de precios" at bounding box center [145, 202] width 165 height 28
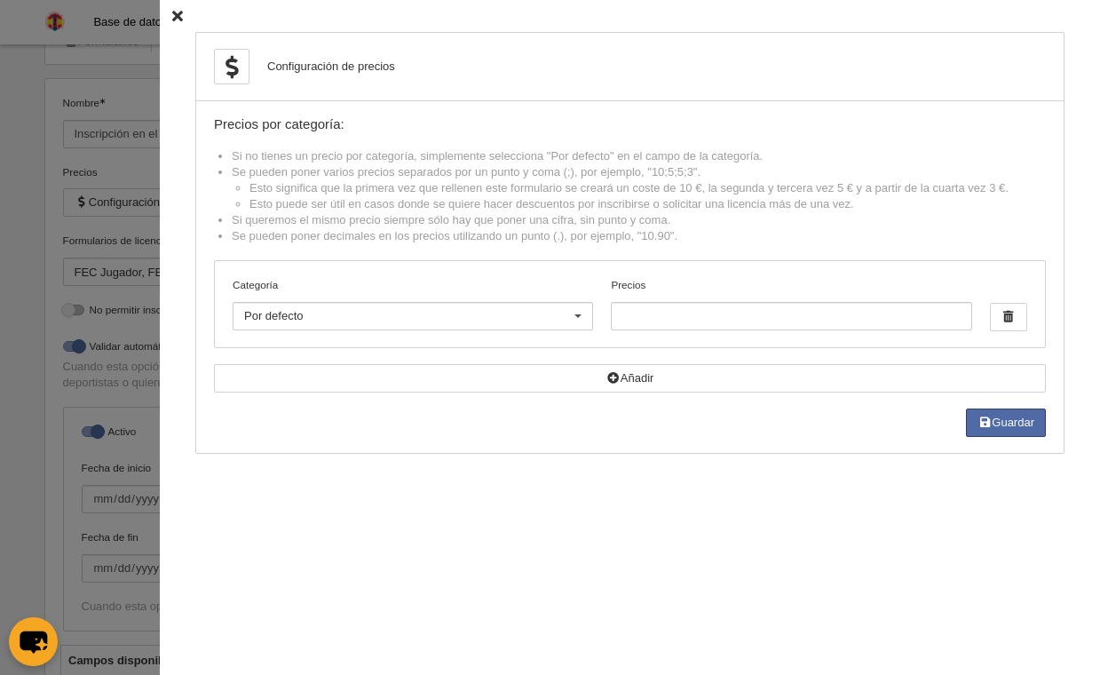
click at [172, 11] on icon at bounding box center [177, 17] width 11 height 12
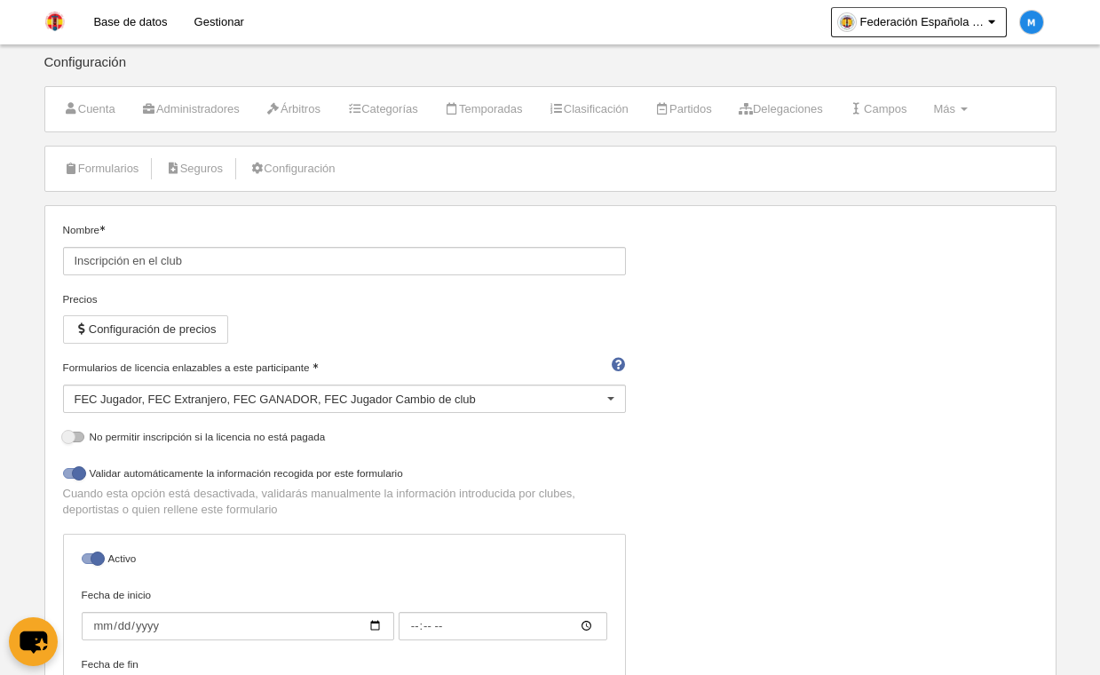
scroll to position [0, 0]
click at [212, 23] on link "Gestionar" at bounding box center [219, 22] width 76 height 44
